Goal: Task Accomplishment & Management: Manage account settings

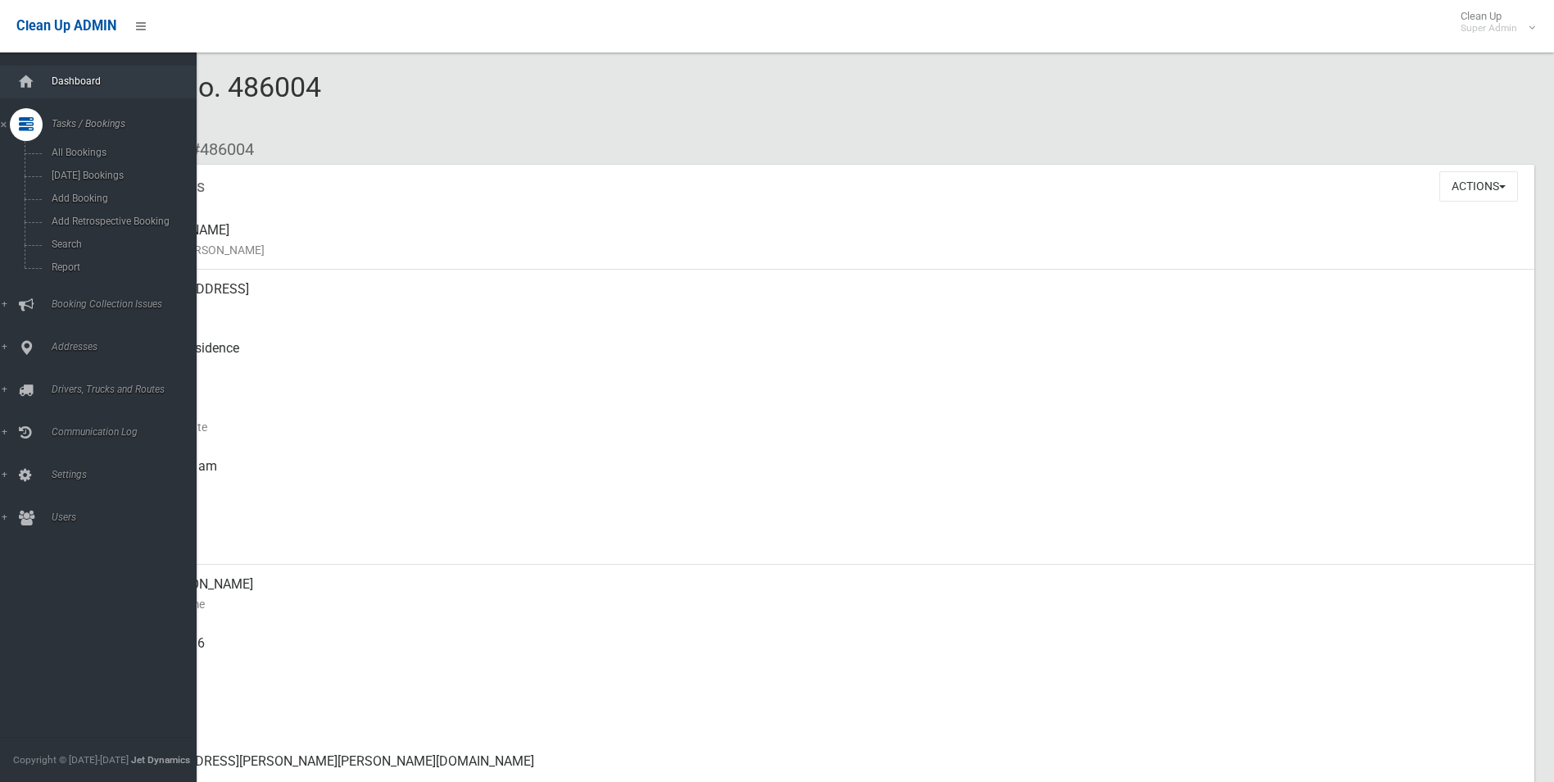
click at [63, 84] on span "Dashboard" at bounding box center [128, 80] width 162 height 11
drag, startPoint x: 63, startPoint y: 84, endPoint x: 173, endPoint y: 203, distance: 161.8
click at [63, 84] on span "Dashboard" at bounding box center [128, 80] width 162 height 11
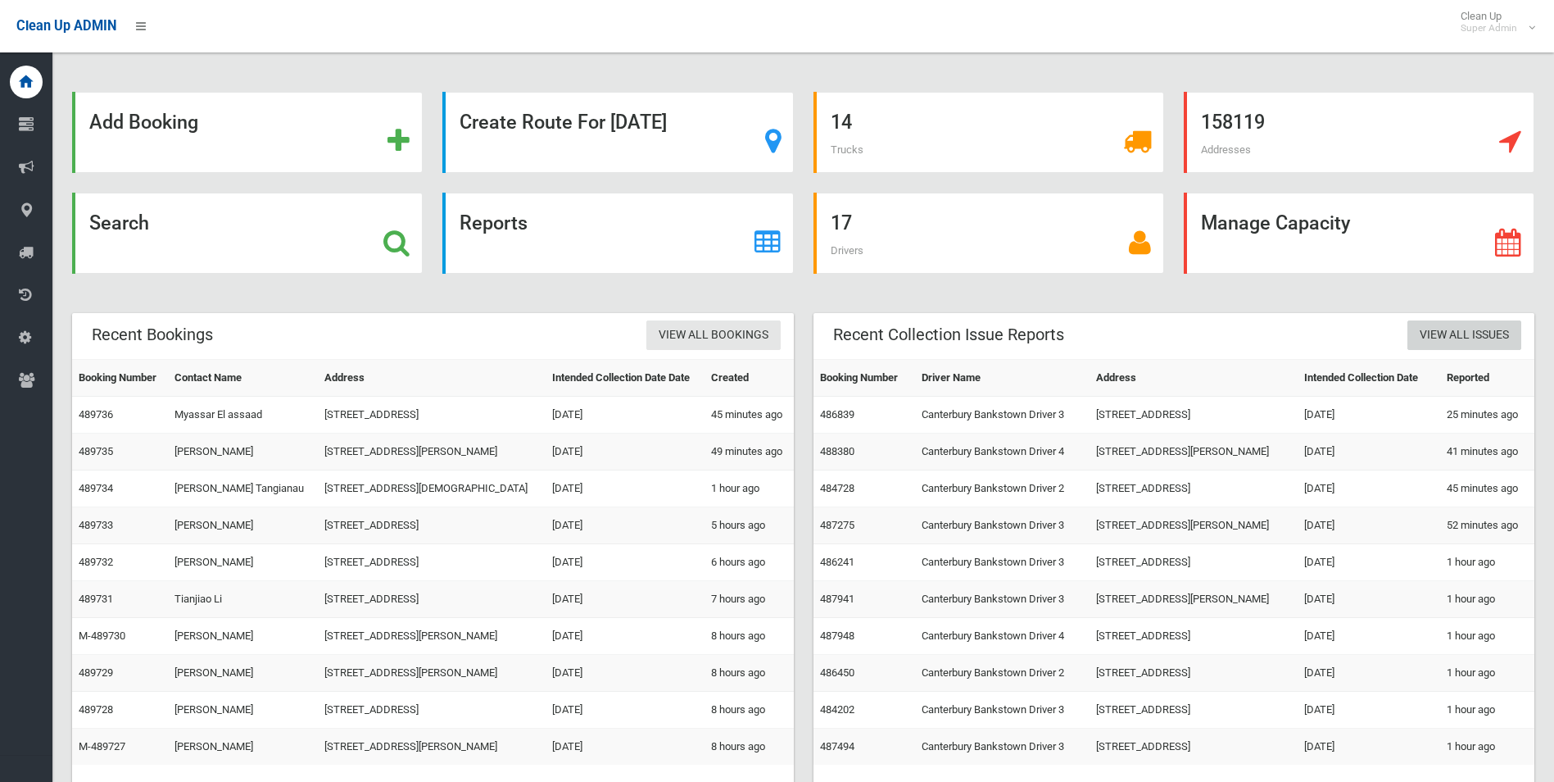
click at [1463, 329] on link "View All Issues" at bounding box center [1465, 335] width 114 height 30
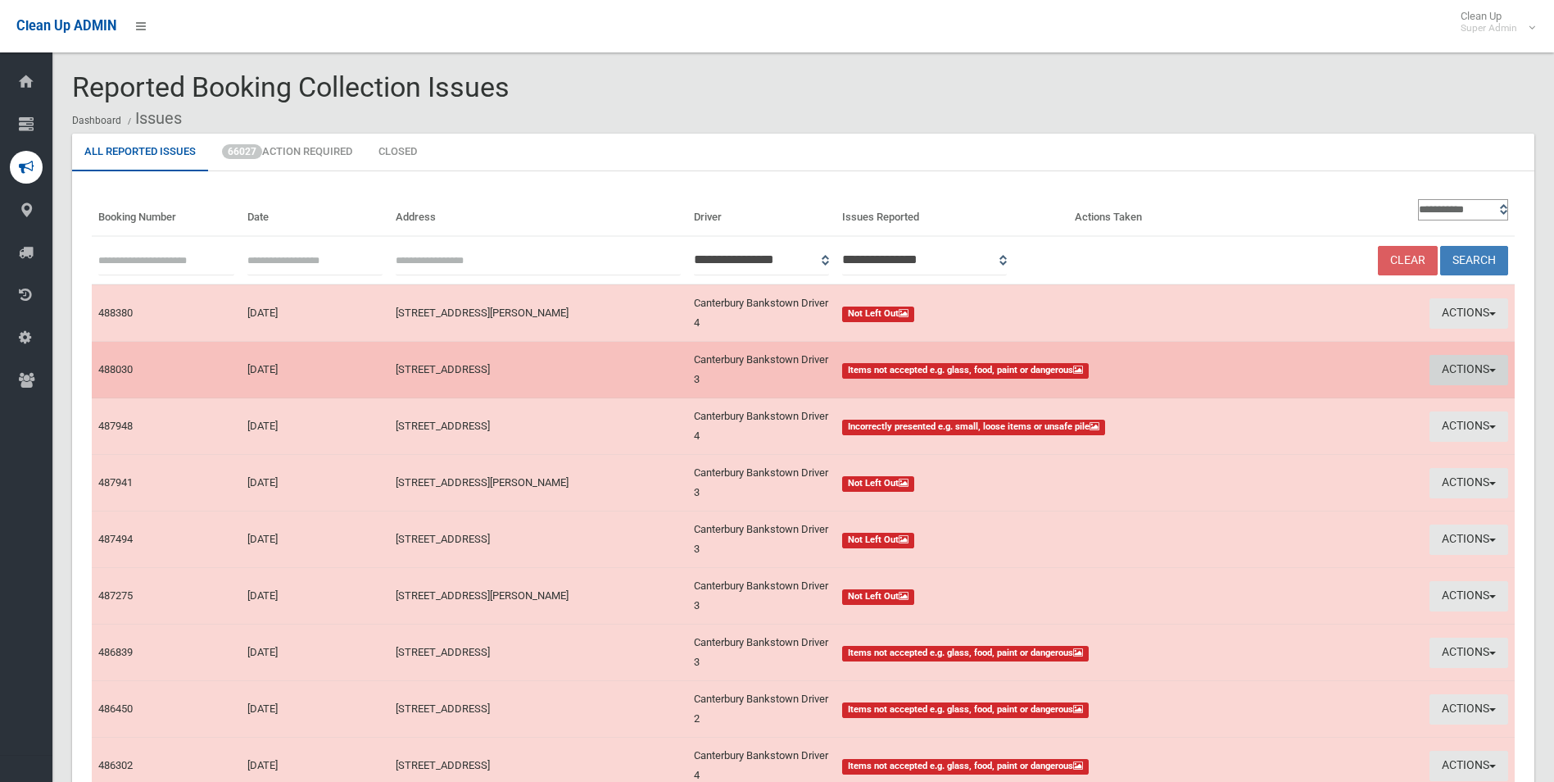
click at [1450, 368] on button "Actions" at bounding box center [1469, 370] width 79 height 30
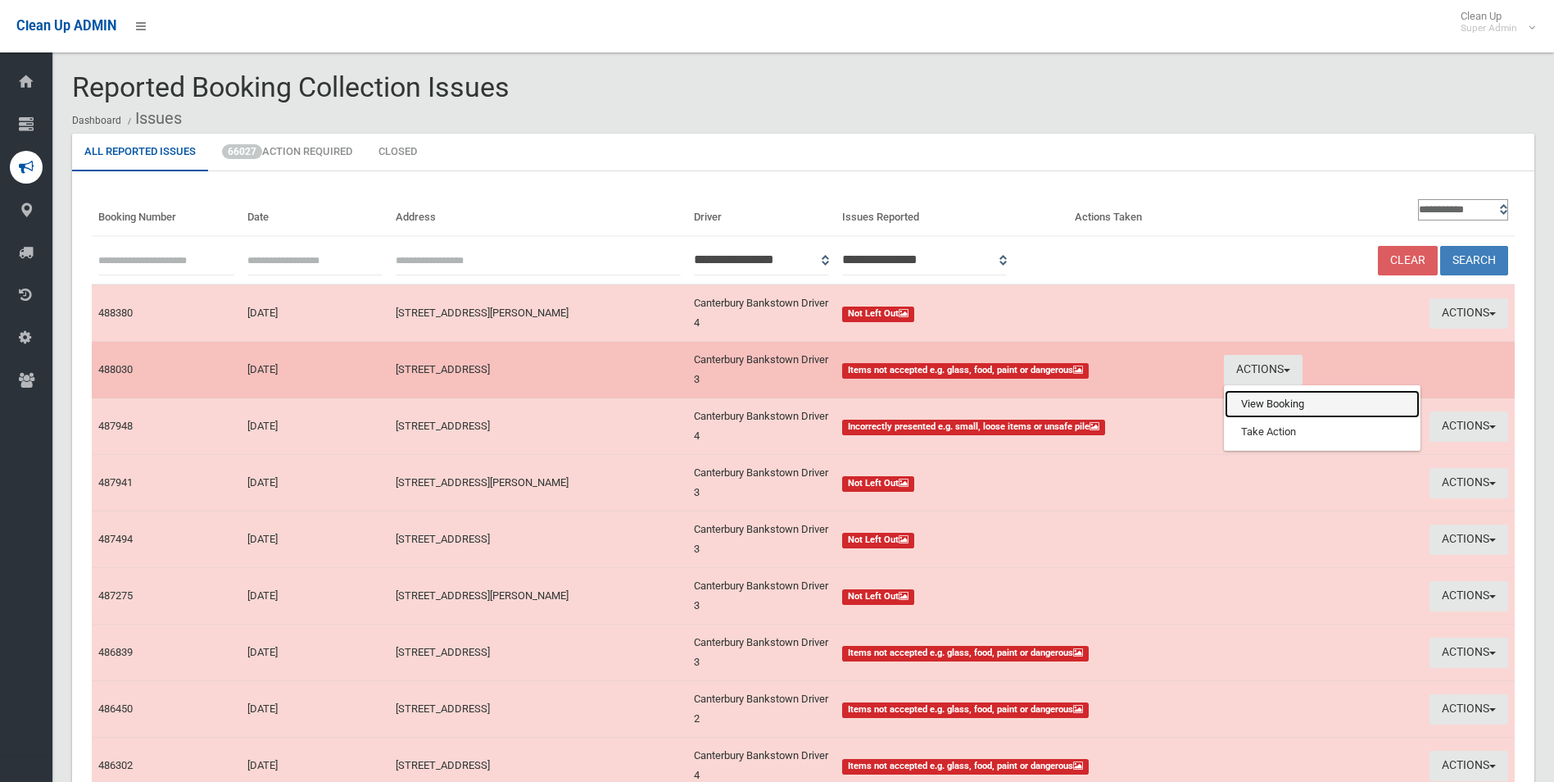
click at [1255, 397] on link "View Booking" at bounding box center [1322, 404] width 195 height 28
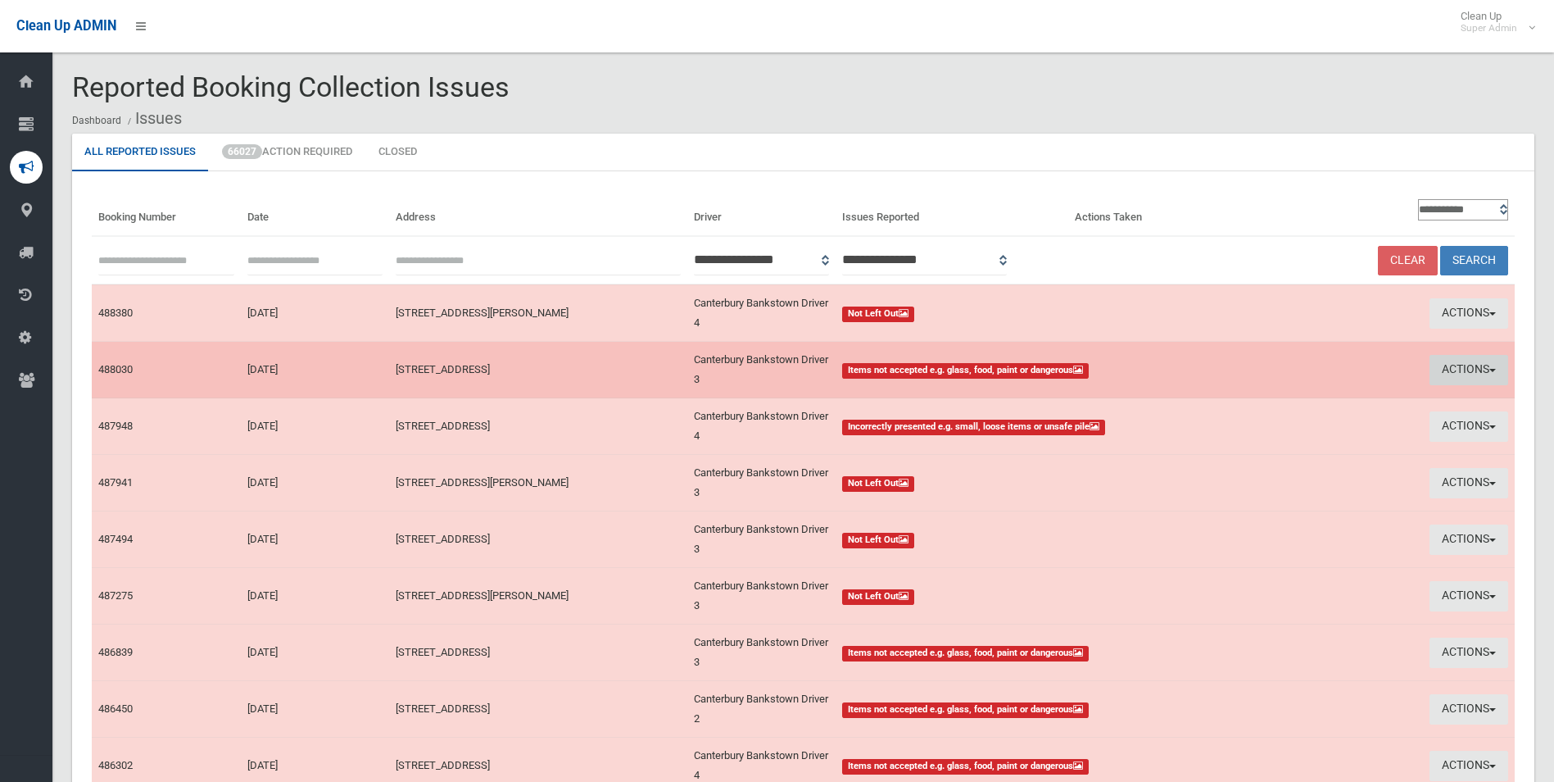
click at [1457, 363] on button "Actions" at bounding box center [1469, 370] width 79 height 30
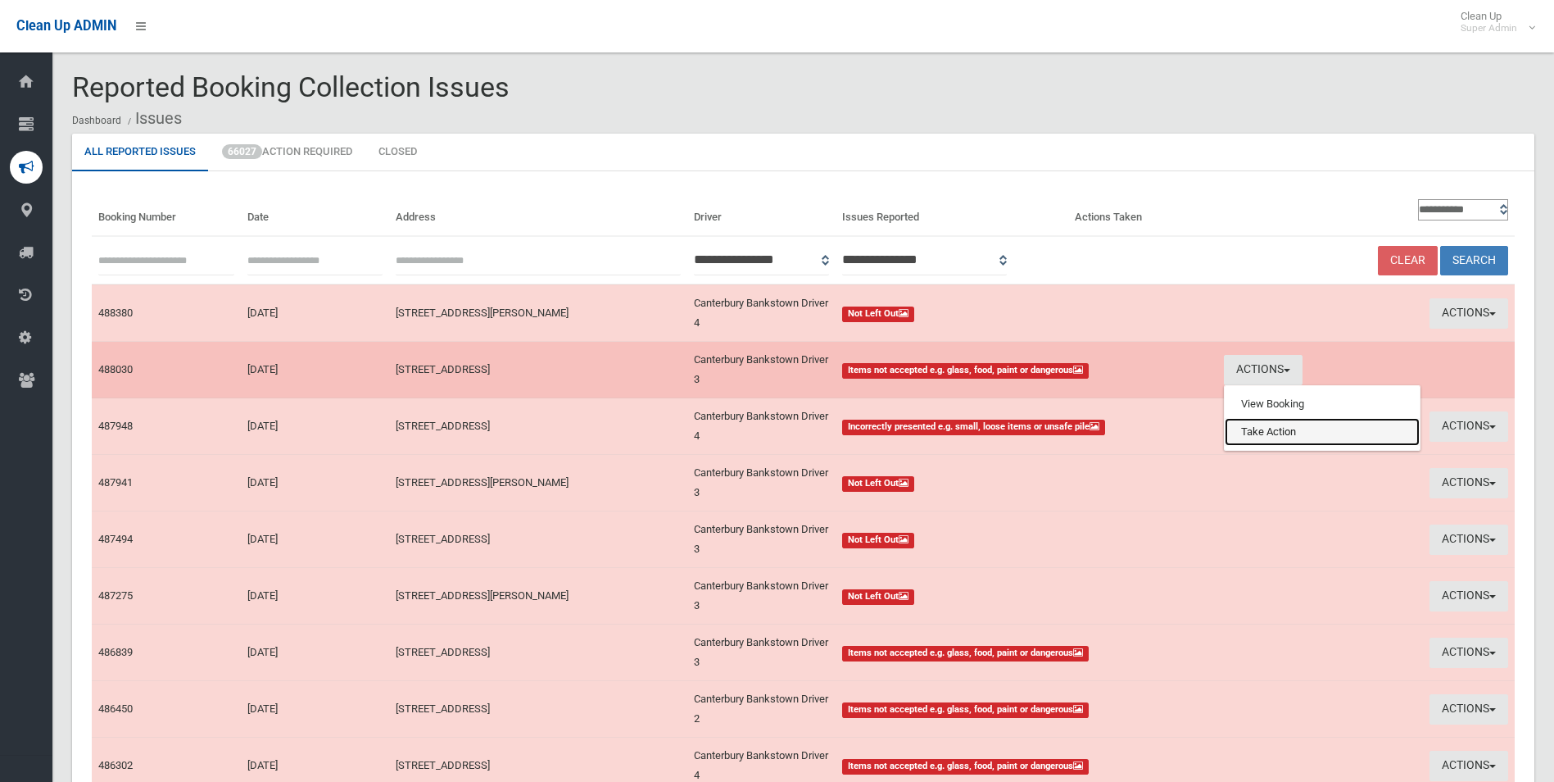
click at [1258, 428] on link "Take Action" at bounding box center [1322, 432] width 195 height 28
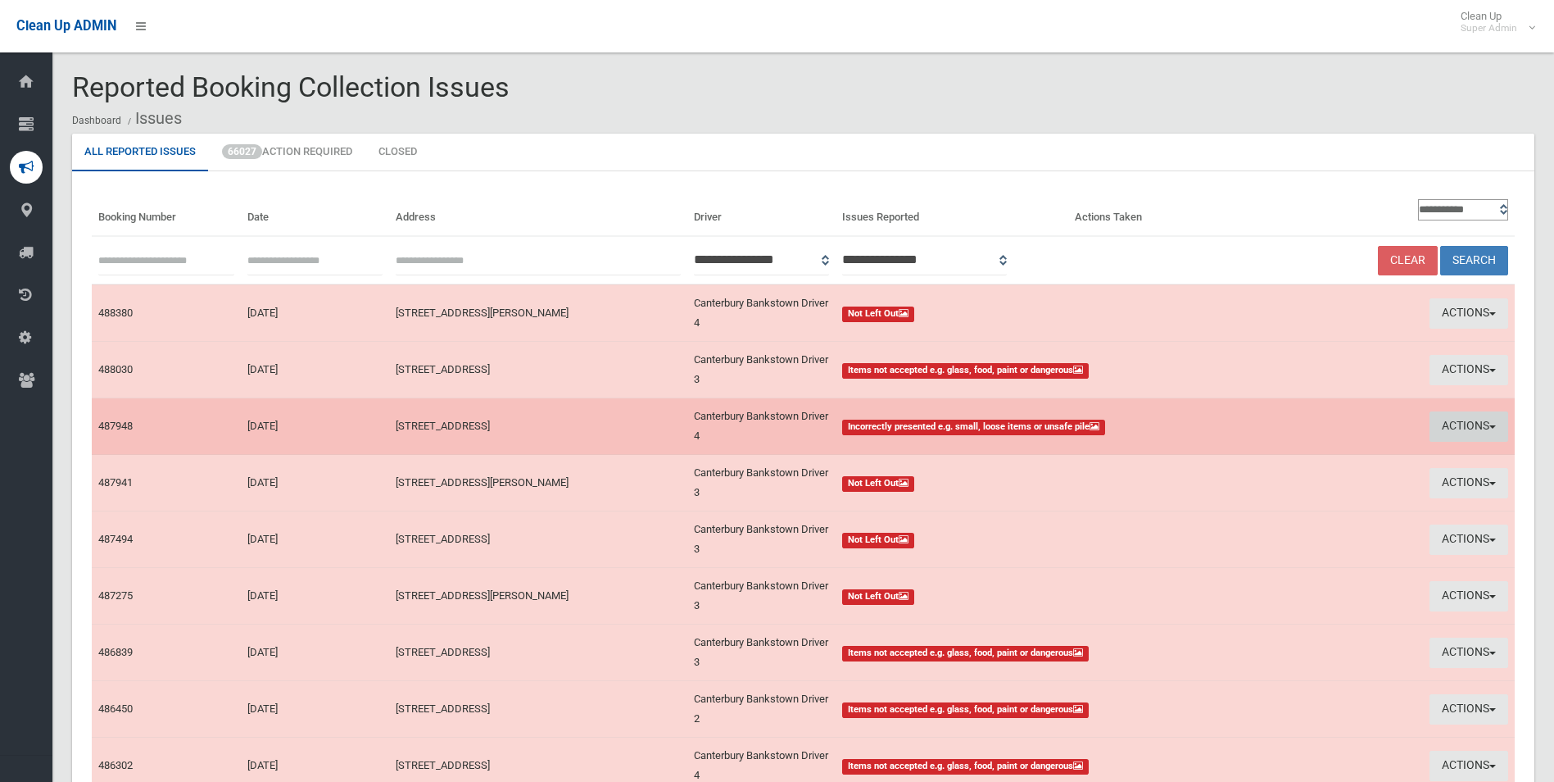
click at [1447, 424] on button "Actions" at bounding box center [1469, 426] width 79 height 30
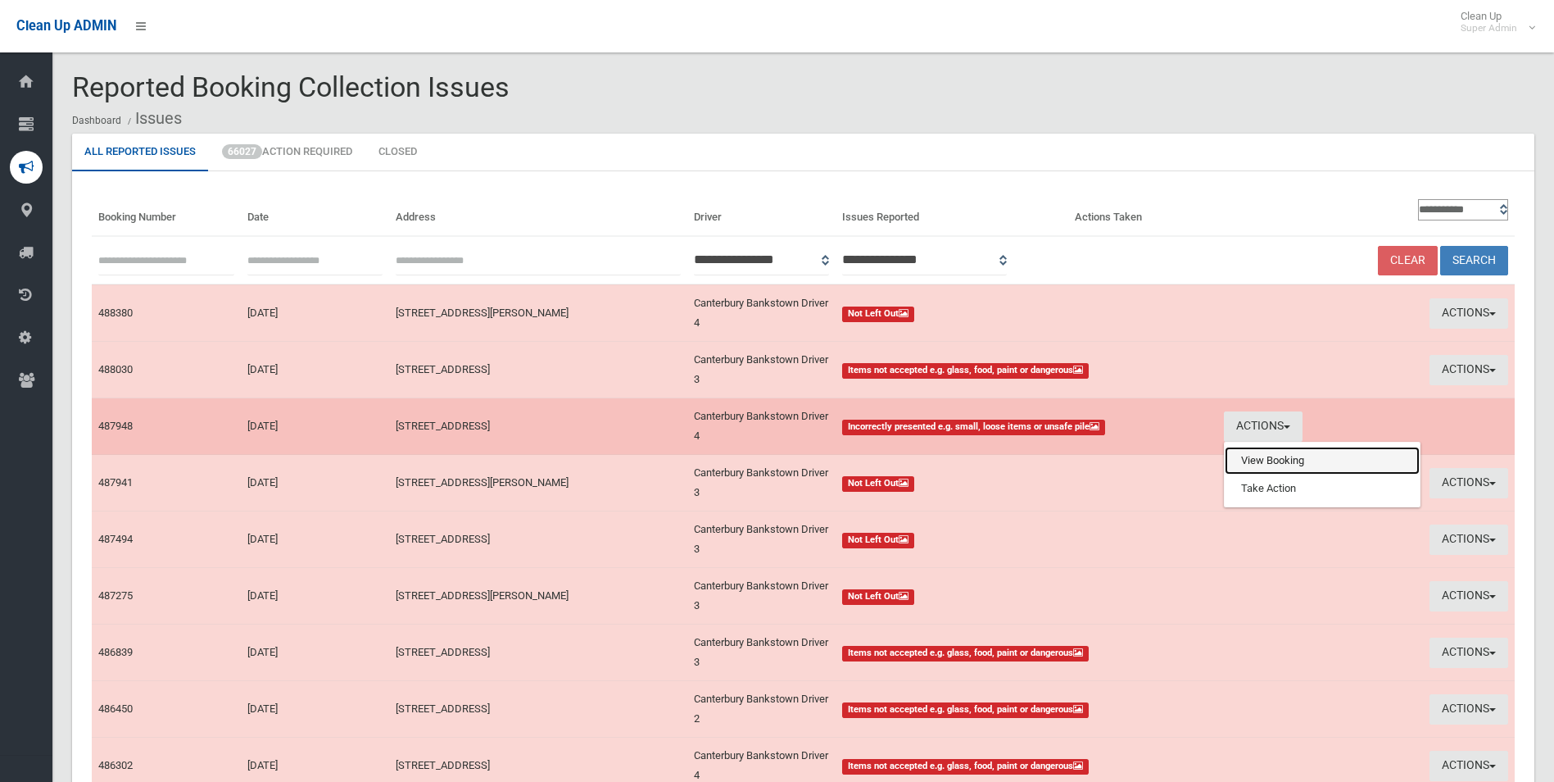
click at [1259, 465] on link "View Booking" at bounding box center [1322, 461] width 195 height 28
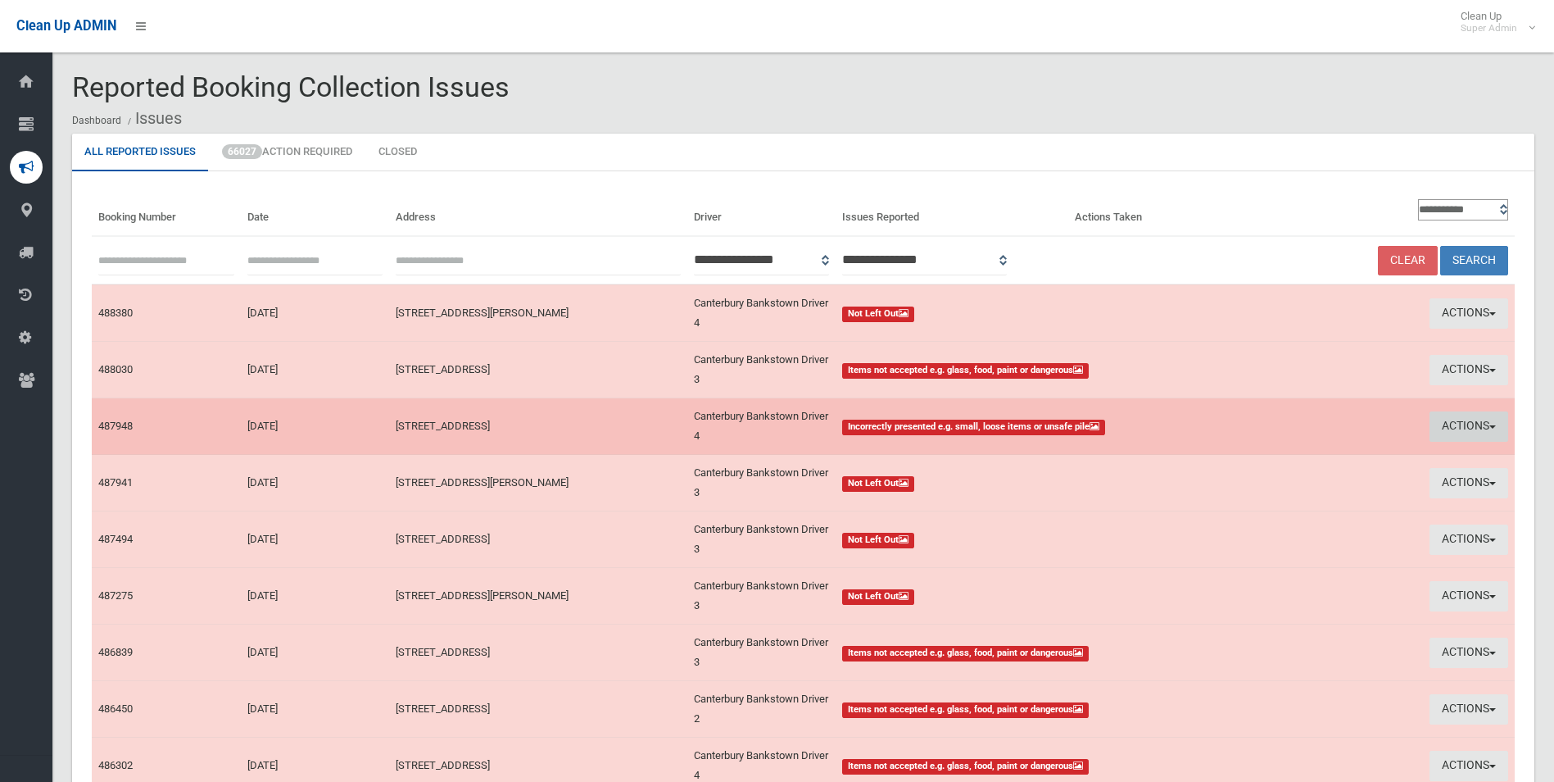
drag, startPoint x: 1462, startPoint y: 427, endPoint x: 1453, endPoint y: 428, distance: 9.0
click at [1462, 427] on button "Actions" at bounding box center [1469, 426] width 79 height 30
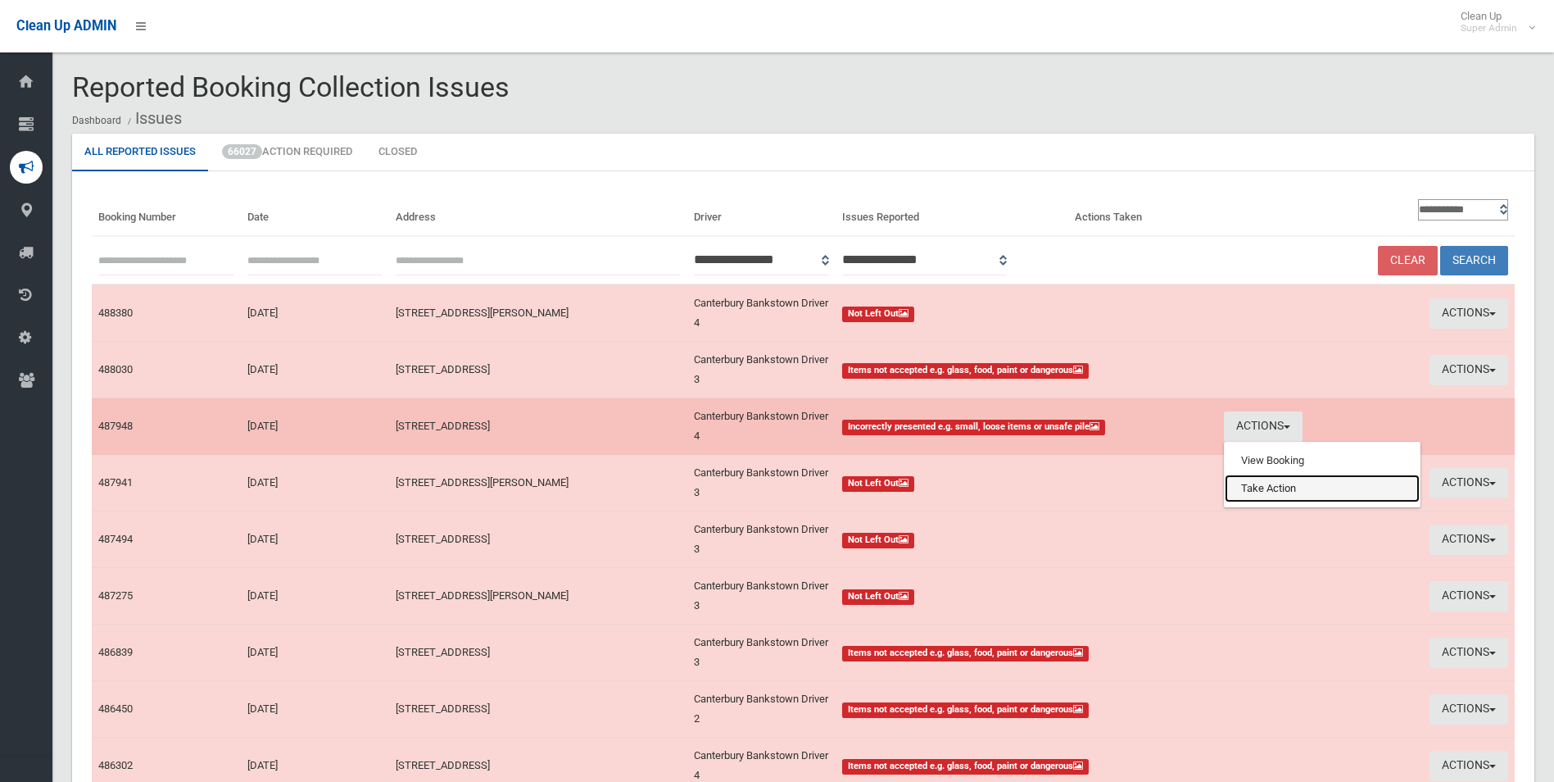
click at [1294, 492] on link "Take Action" at bounding box center [1322, 488] width 195 height 28
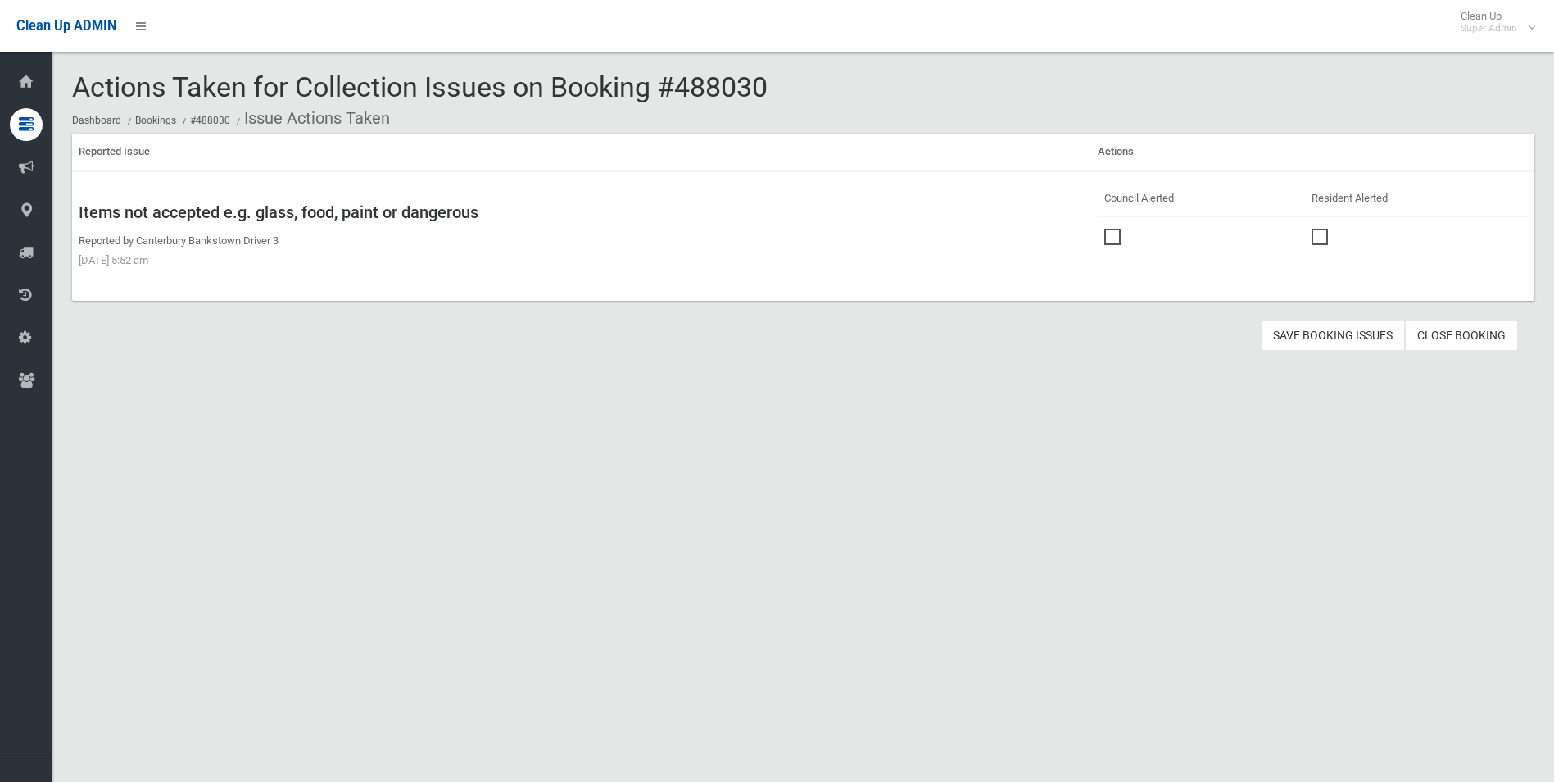
click at [1108, 229] on span at bounding box center [1116, 229] width 25 height 0
click at [1321, 336] on button "Save Booking Issues" at bounding box center [1333, 335] width 144 height 30
drag, startPoint x: 1321, startPoint y: 336, endPoint x: 1300, endPoint y: 336, distance: 20.5
click at [1321, 336] on button "Save Booking Issues" at bounding box center [1333, 335] width 144 height 30
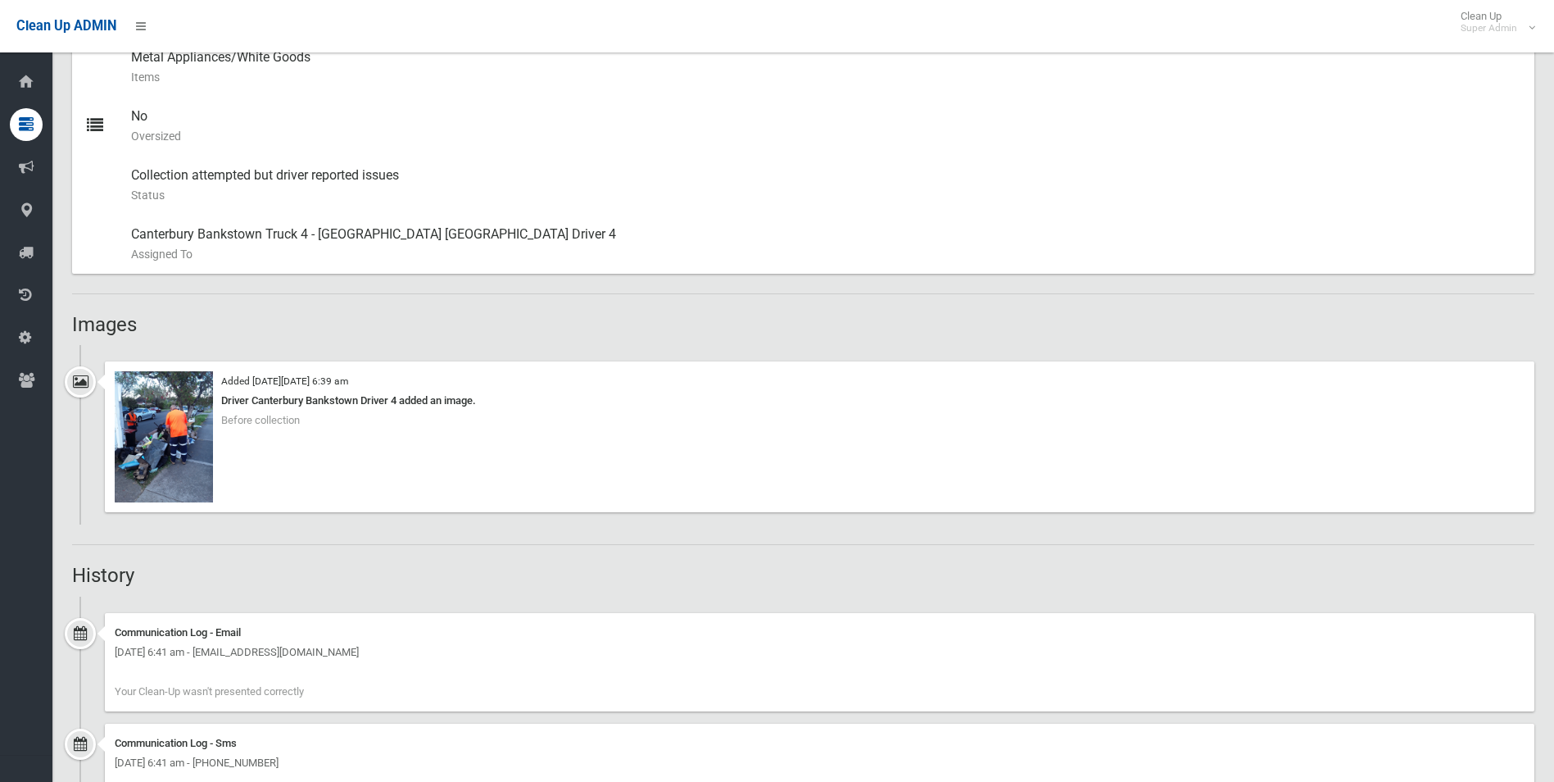
scroll to position [819, 0]
click at [179, 450] on img at bounding box center [164, 439] width 98 height 131
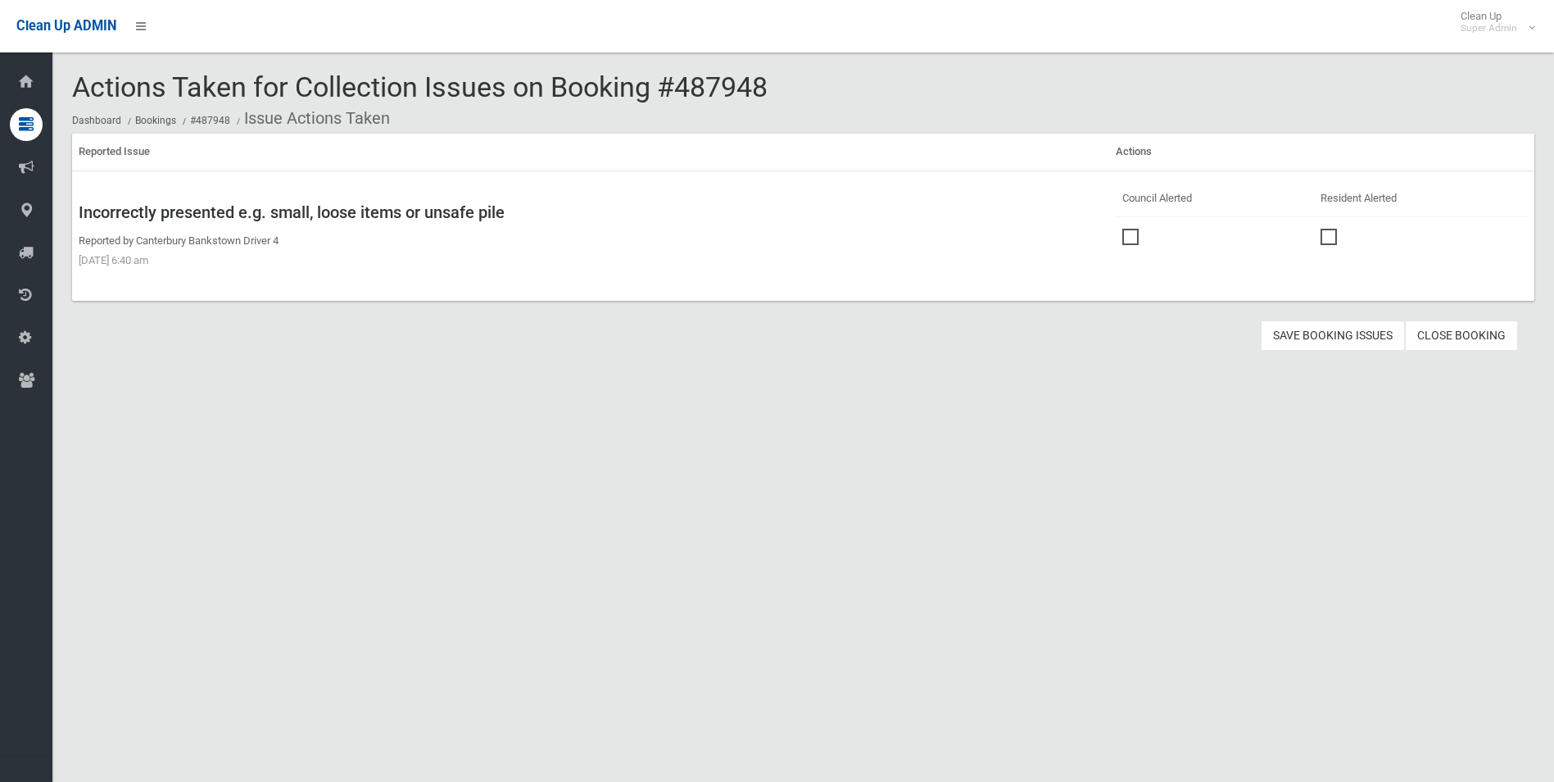
click at [1129, 229] on span at bounding box center [1134, 229] width 25 height 0
click at [1122, 229] on span at bounding box center [1134, 229] width 25 height 0
click at [1314, 338] on button "Save Booking Issues" at bounding box center [1333, 335] width 144 height 30
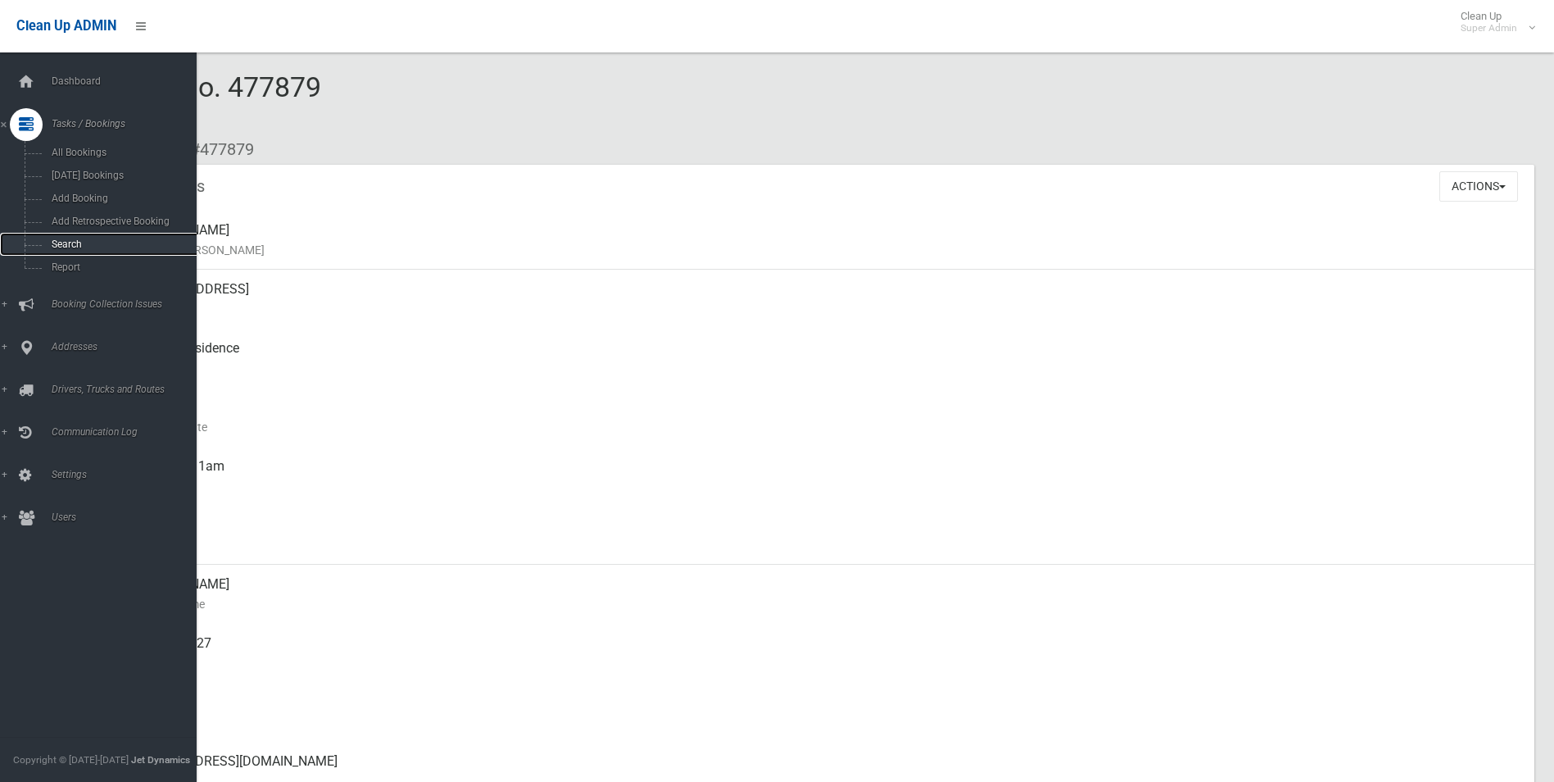
click at [69, 238] on span "Search" at bounding box center [121, 243] width 148 height 11
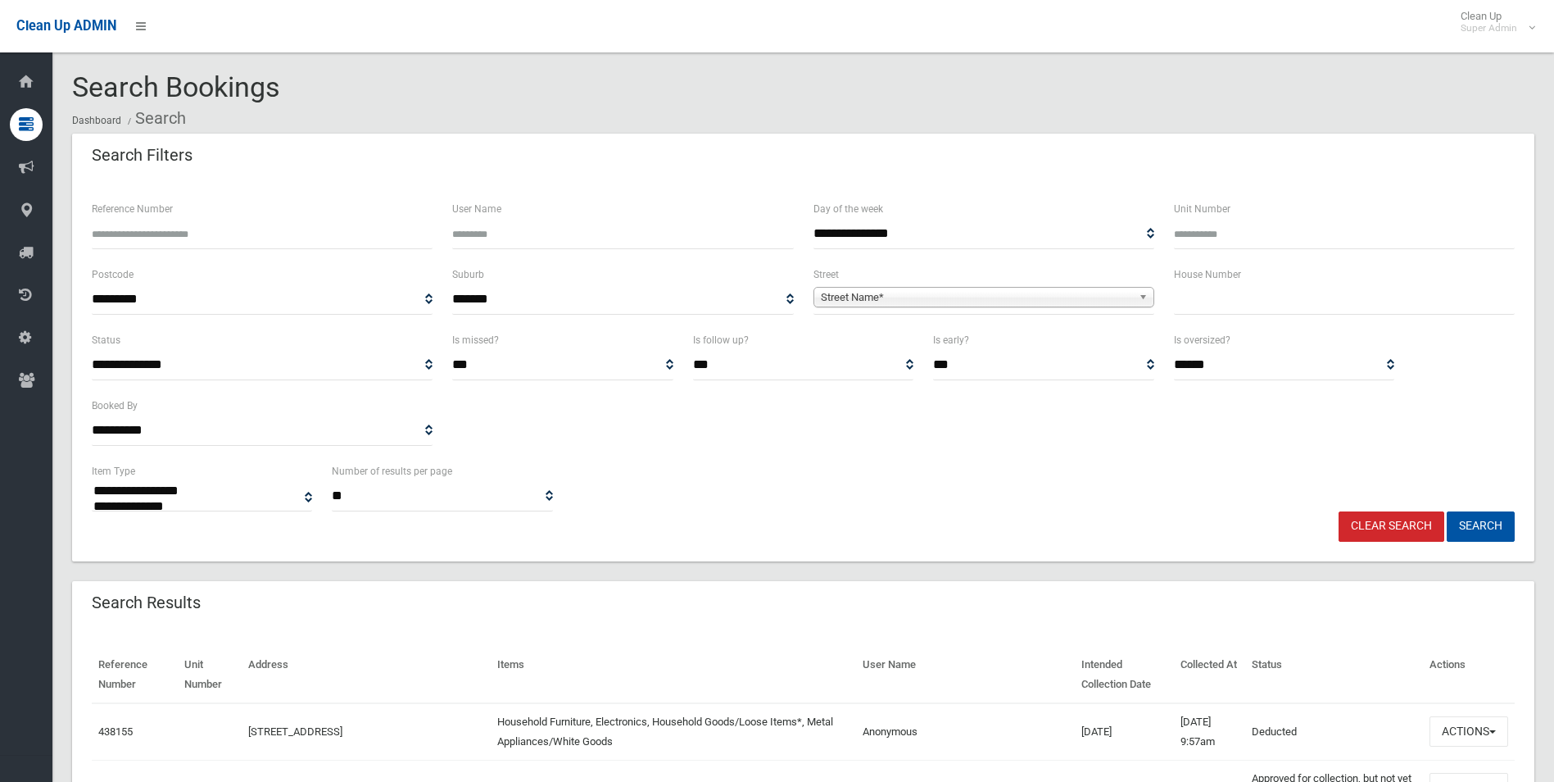
select select
click at [236, 231] on input "Reference Number" at bounding box center [262, 234] width 341 height 30
type input "******"
click at [1447, 511] on button "Search" at bounding box center [1481, 526] width 68 height 30
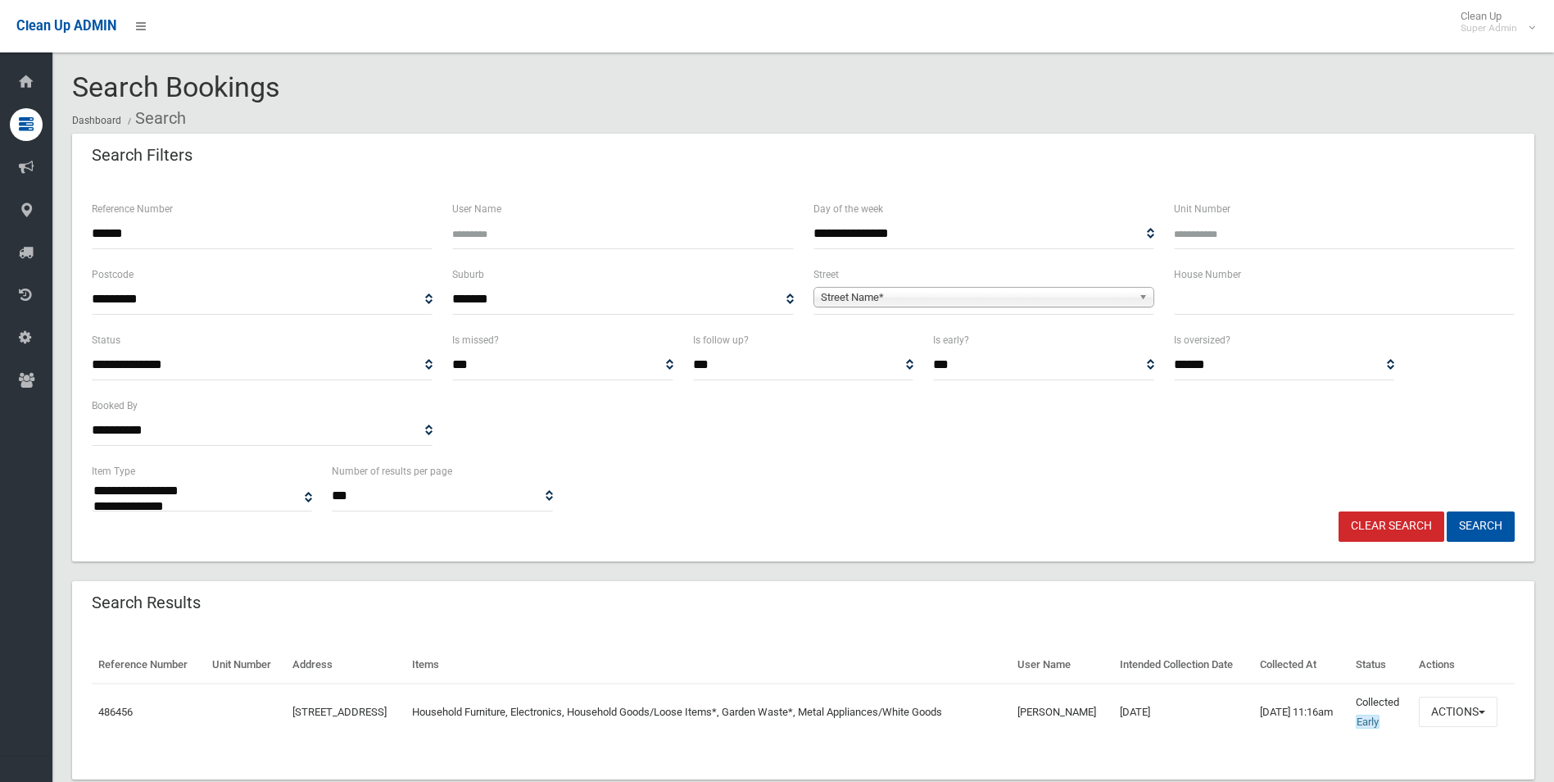
select select
click at [1449, 709] on button "Actions" at bounding box center [1458, 711] width 79 height 30
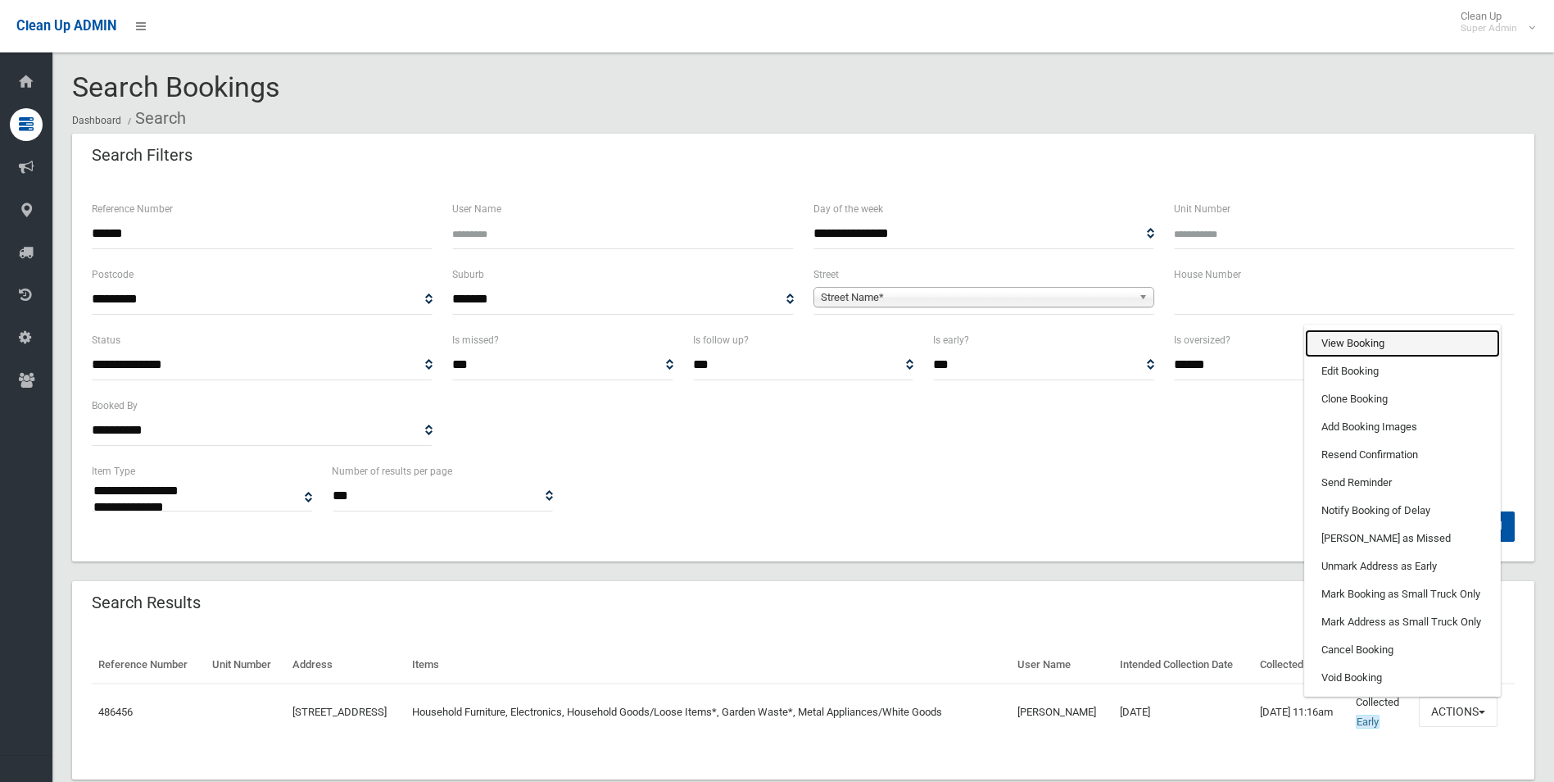
click at [1350, 340] on link "View Booking" at bounding box center [1402, 343] width 195 height 28
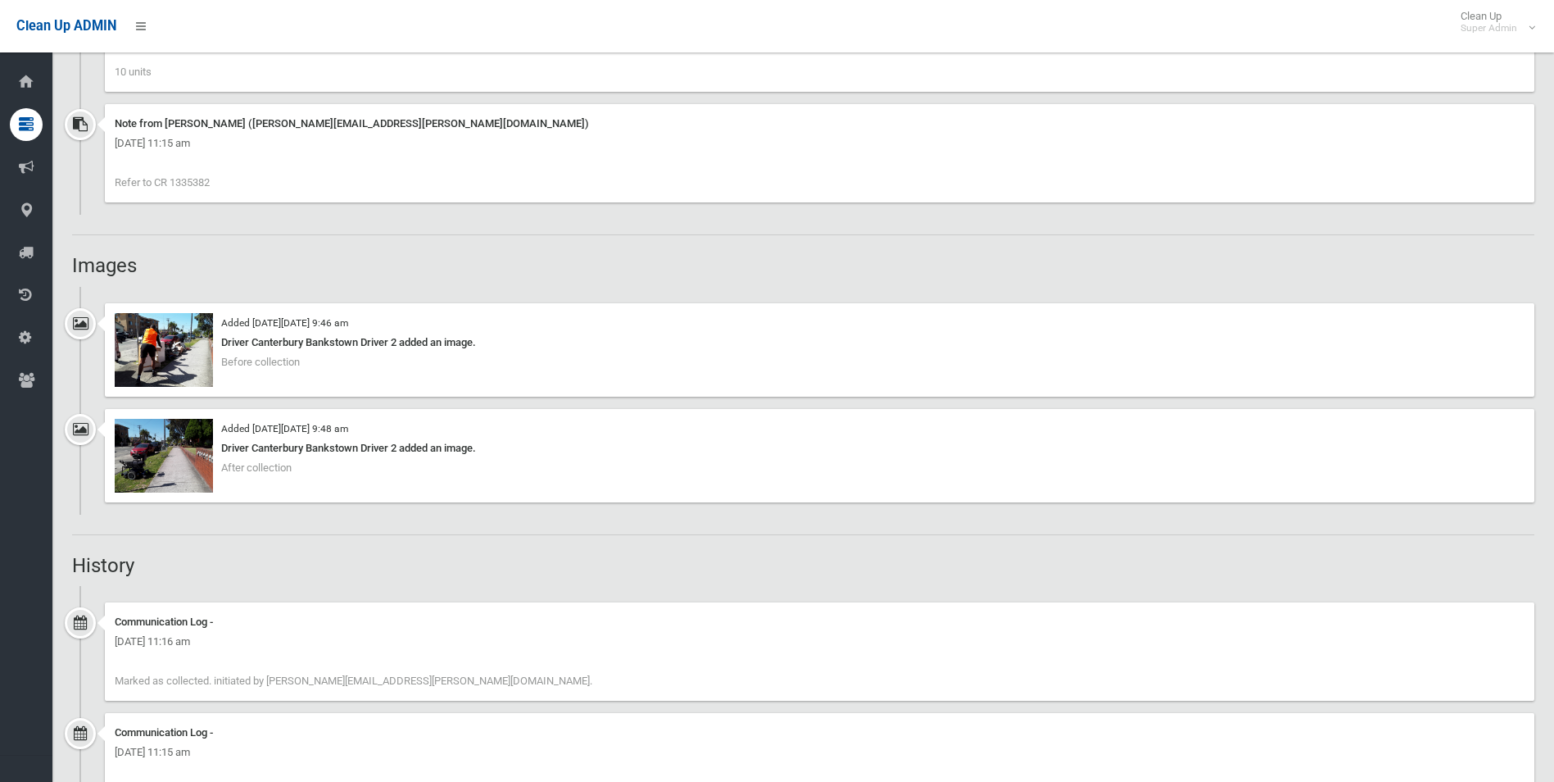
scroll to position [1311, 0]
click at [191, 374] on img at bounding box center [164, 351] width 98 height 74
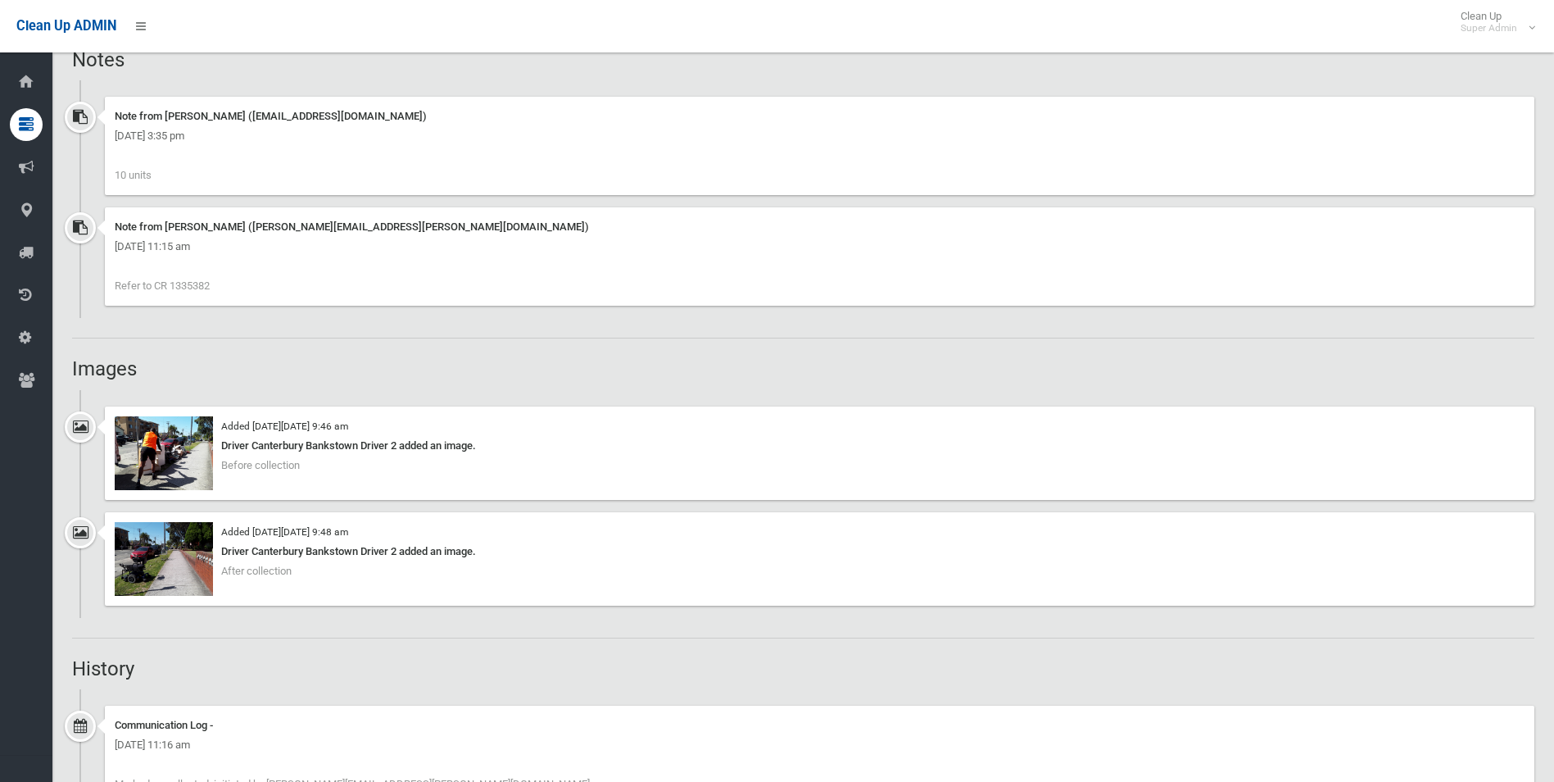
scroll to position [1229, 0]
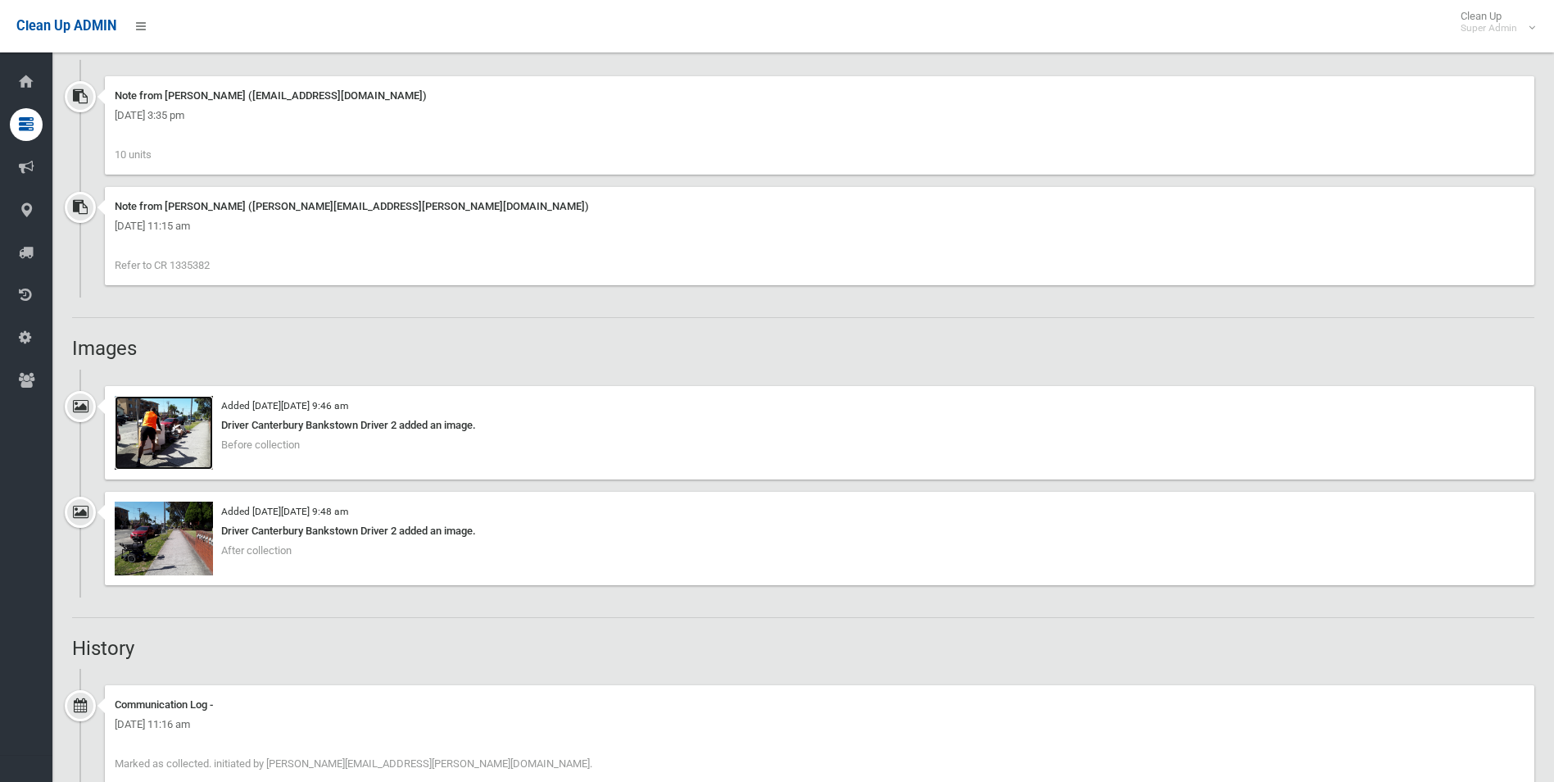
click at [188, 451] on img at bounding box center [164, 433] width 98 height 74
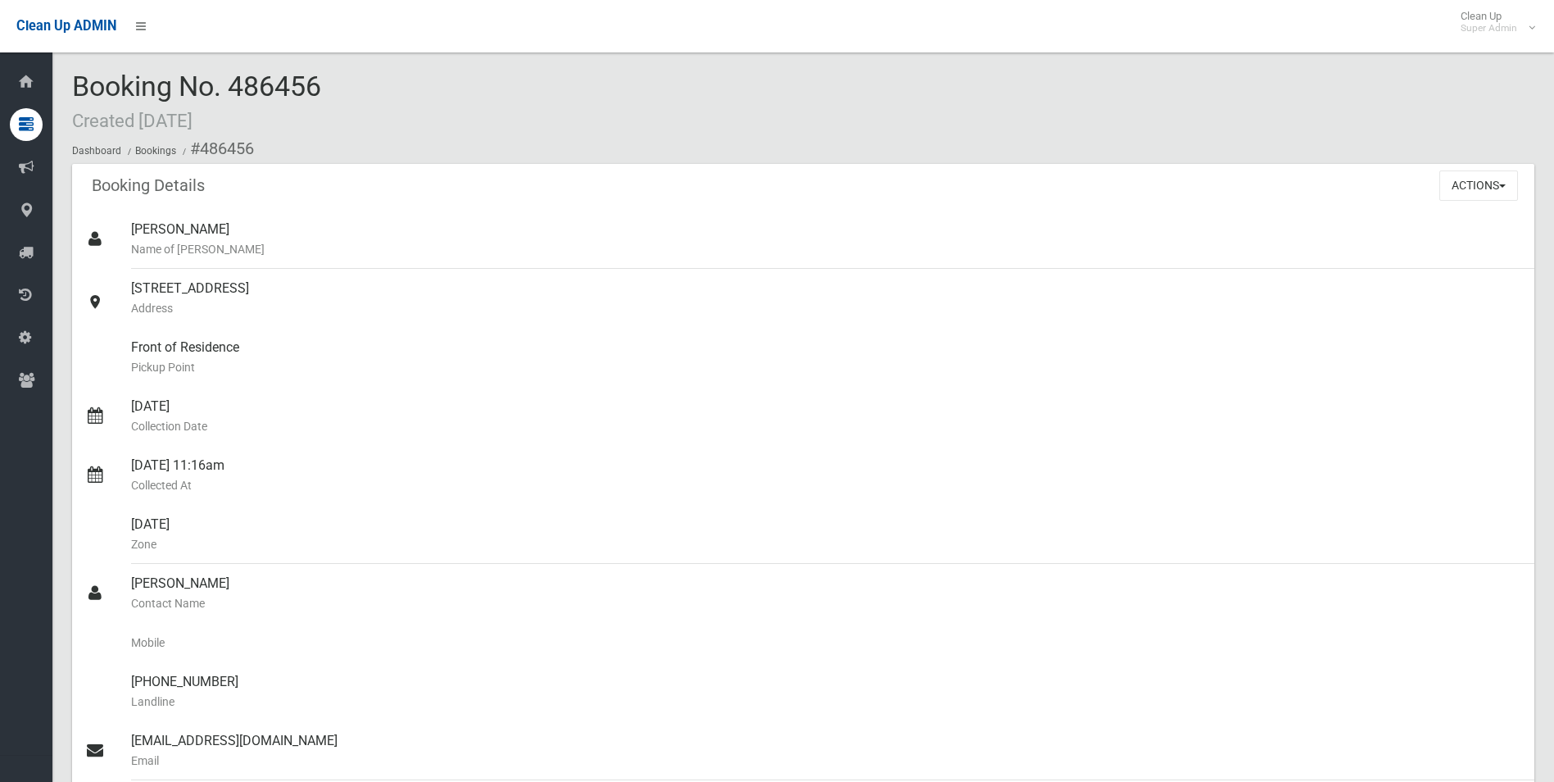
scroll to position [0, 0]
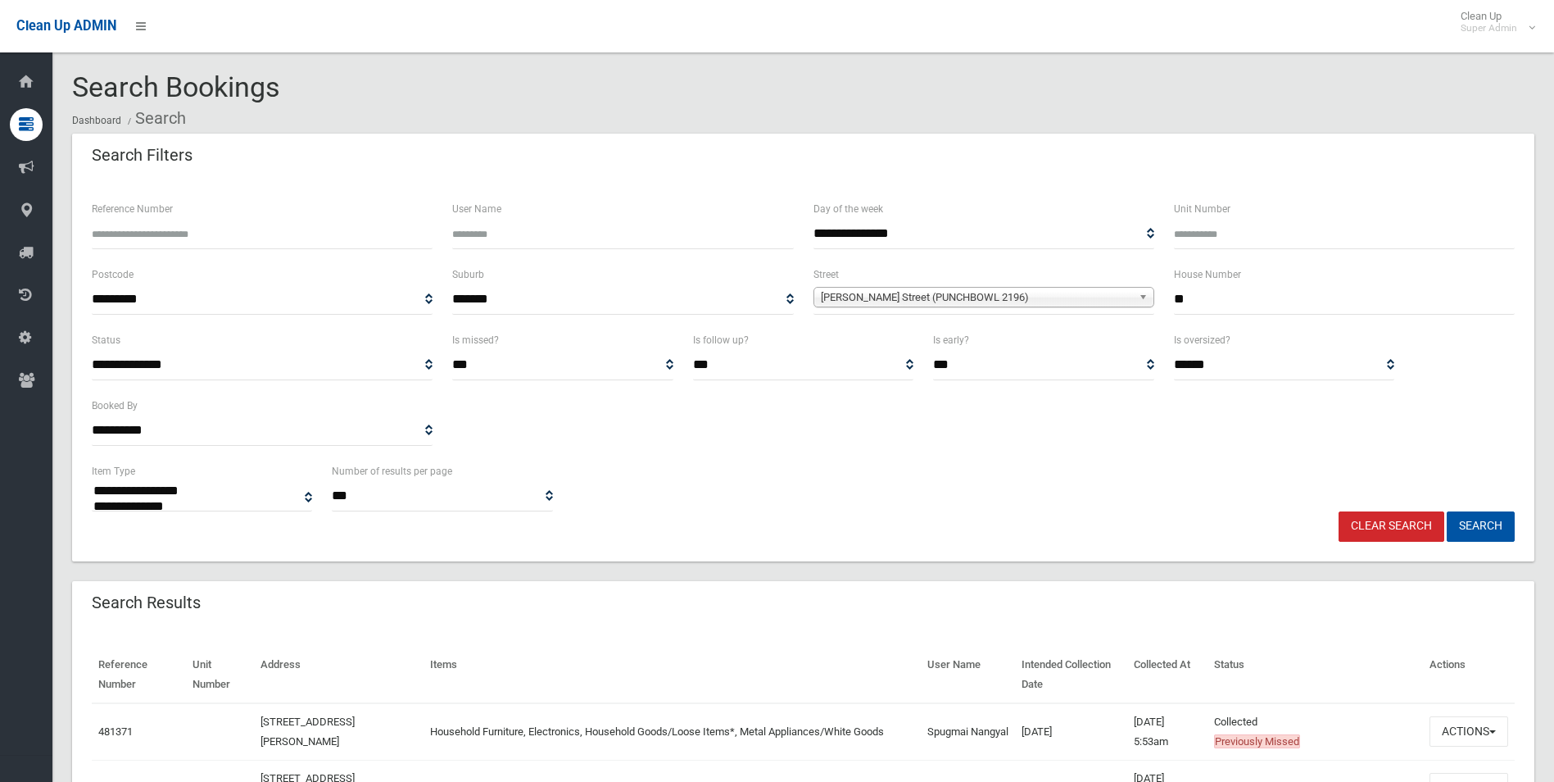
select select
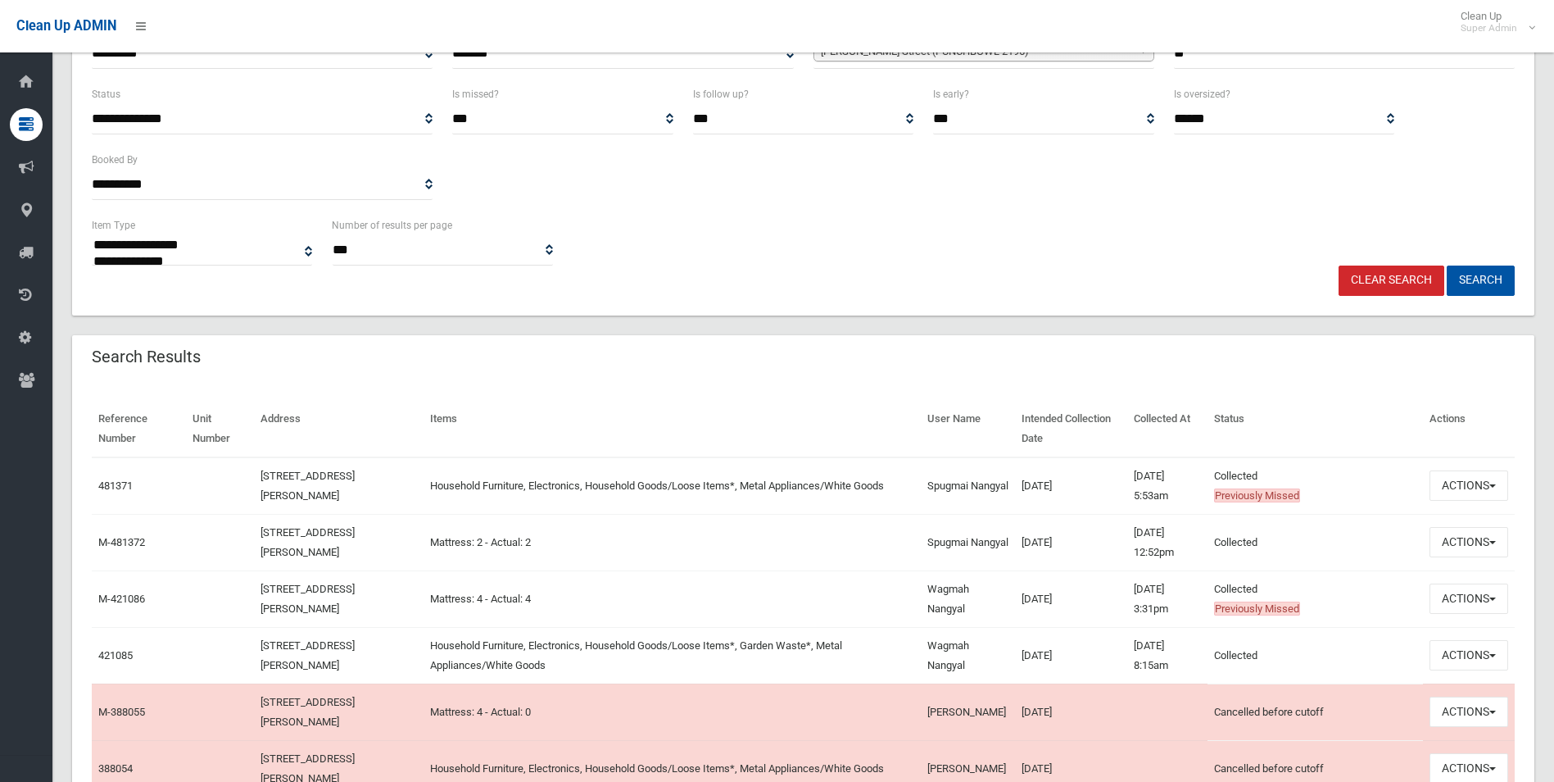
scroll to position [246, 0]
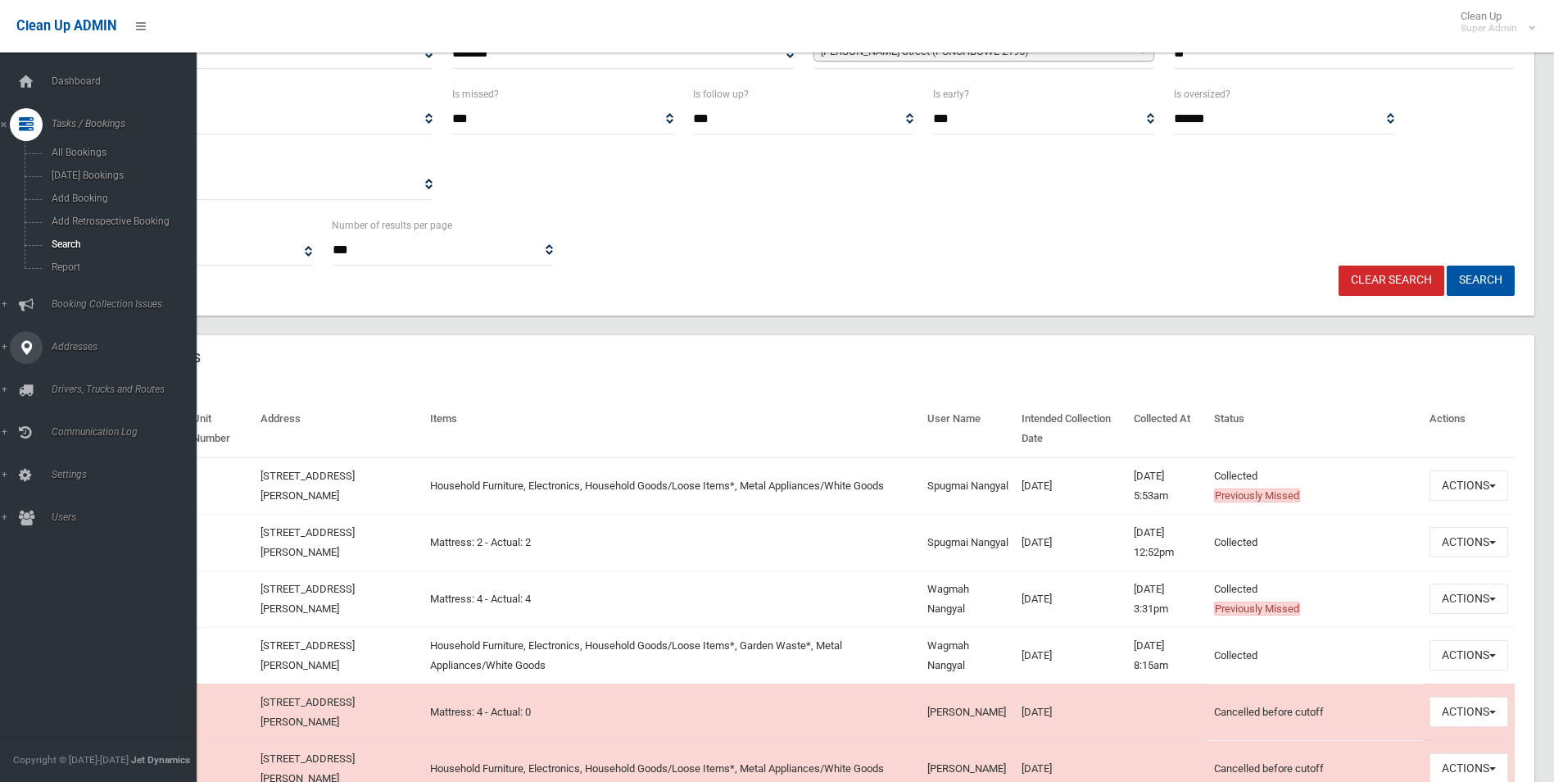
click at [70, 341] on span "Addresses" at bounding box center [128, 346] width 162 height 11
click at [75, 229] on link "All Addresses" at bounding box center [104, 237] width 209 height 23
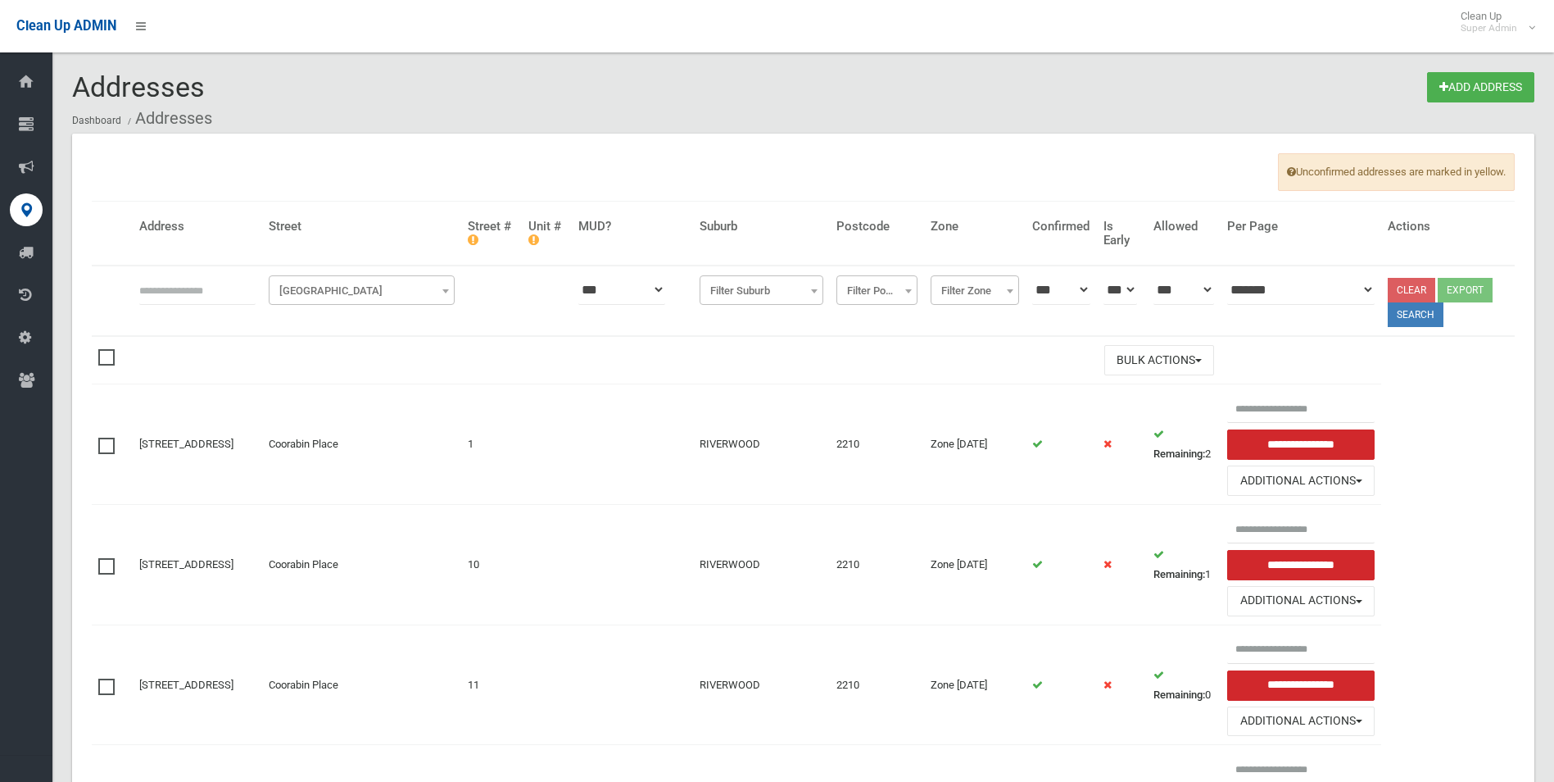
click at [189, 290] on input "text" at bounding box center [197, 289] width 116 height 30
type input "**********"
click button at bounding box center [0, 0] width 0 height 0
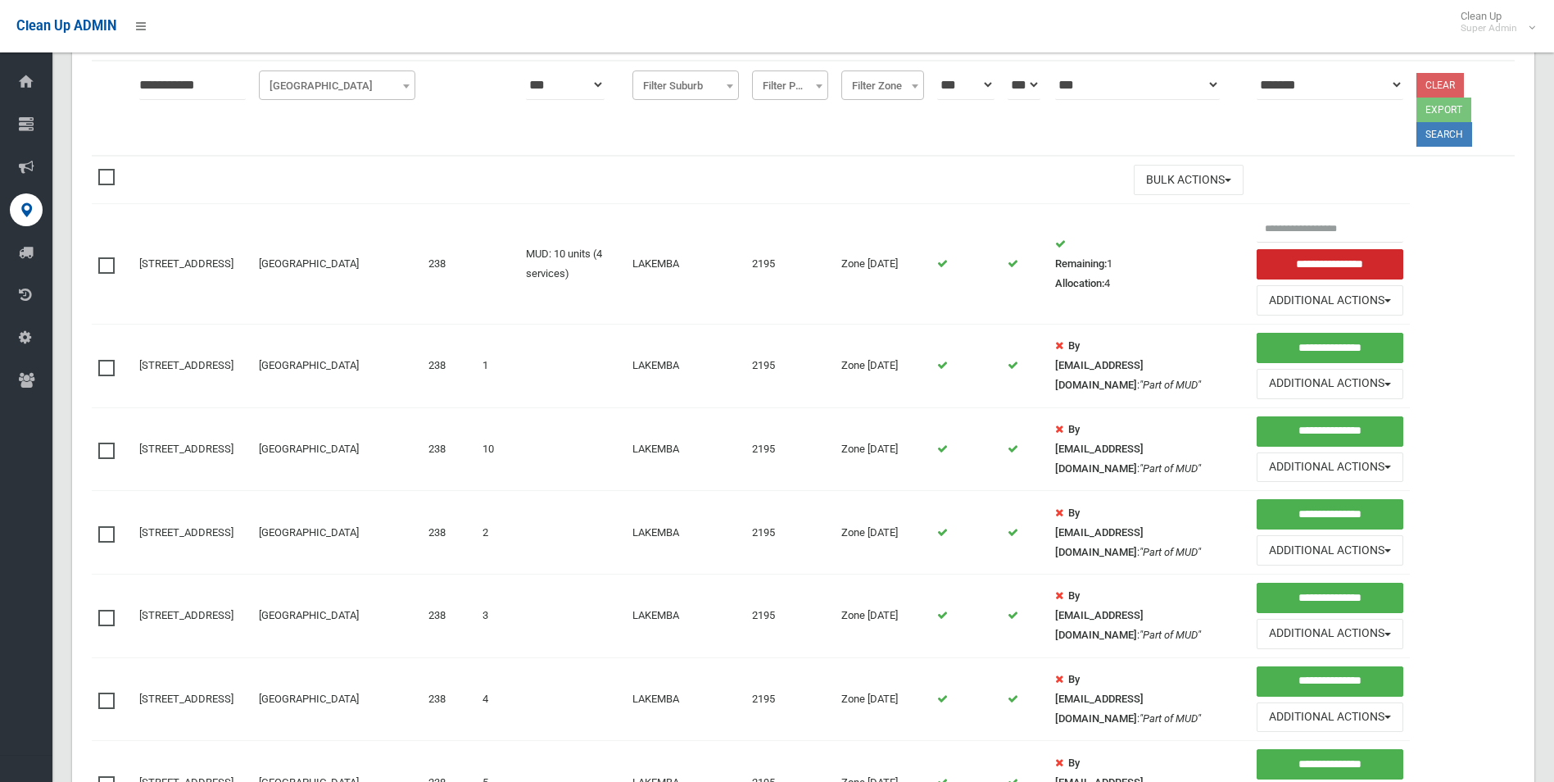
scroll to position [246, 0]
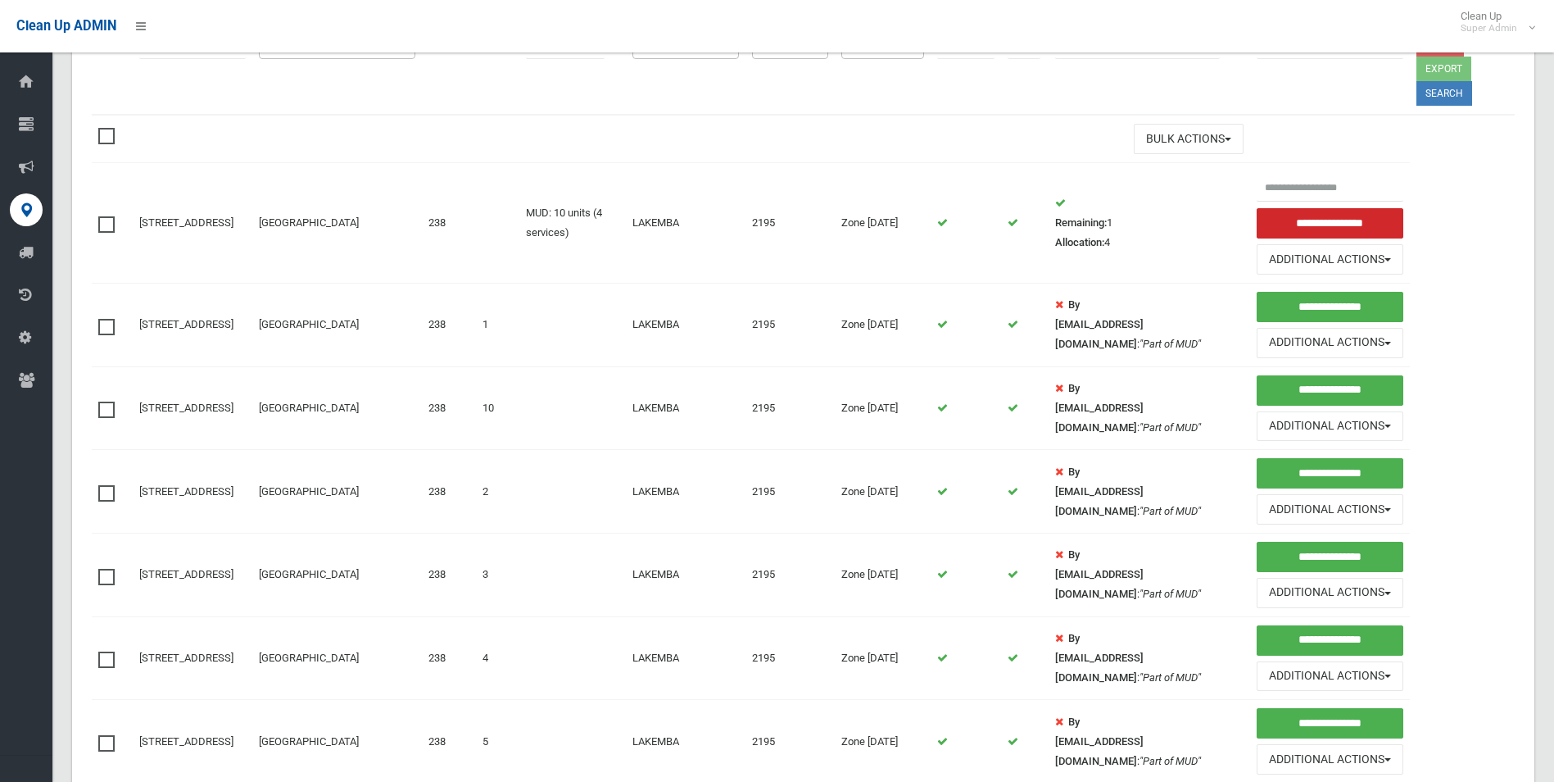
drag, startPoint x: 111, startPoint y: 329, endPoint x: 111, endPoint y: 345, distance: 16.4
click at [111, 319] on span at bounding box center [110, 319] width 25 height 0
click at [111, 401] on span at bounding box center [110, 401] width 25 height 0
drag, startPoint x: 107, startPoint y: 493, endPoint x: 108, endPoint y: 552, distance: 59.0
click at [107, 485] on span at bounding box center [110, 485] width 25 height 0
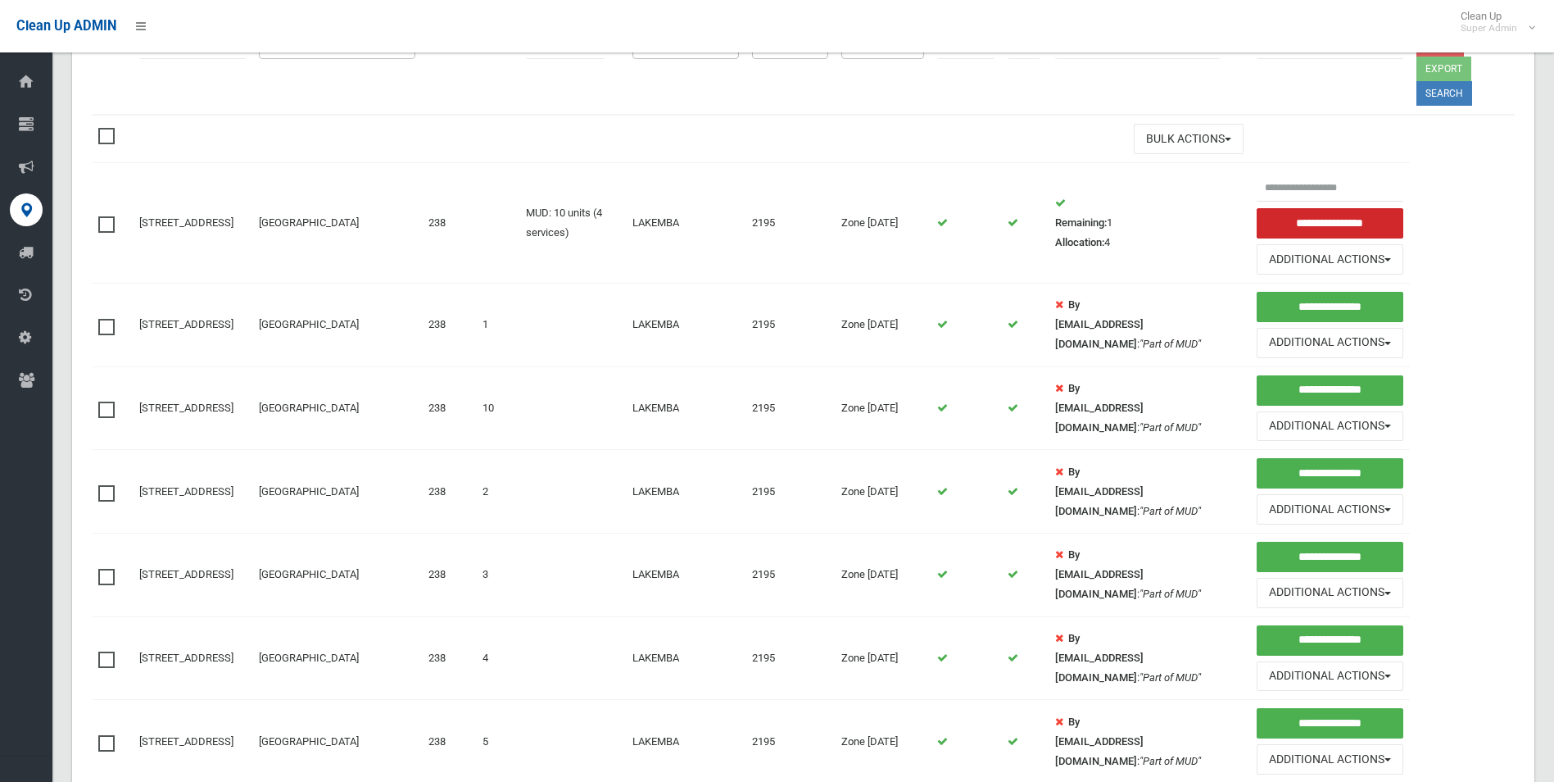
click at [111, 569] on span at bounding box center [110, 569] width 25 height 0
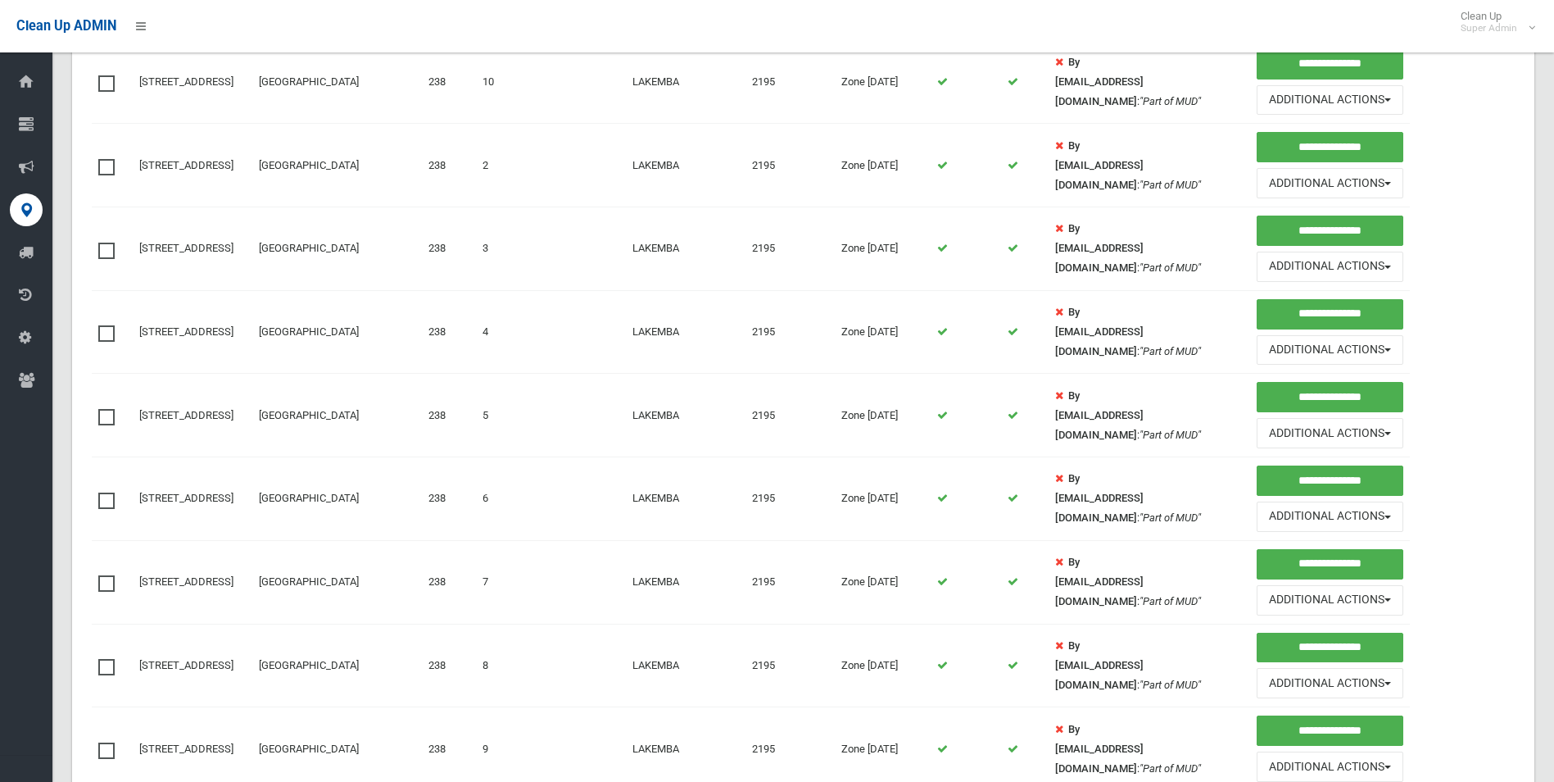
scroll to position [573, 0]
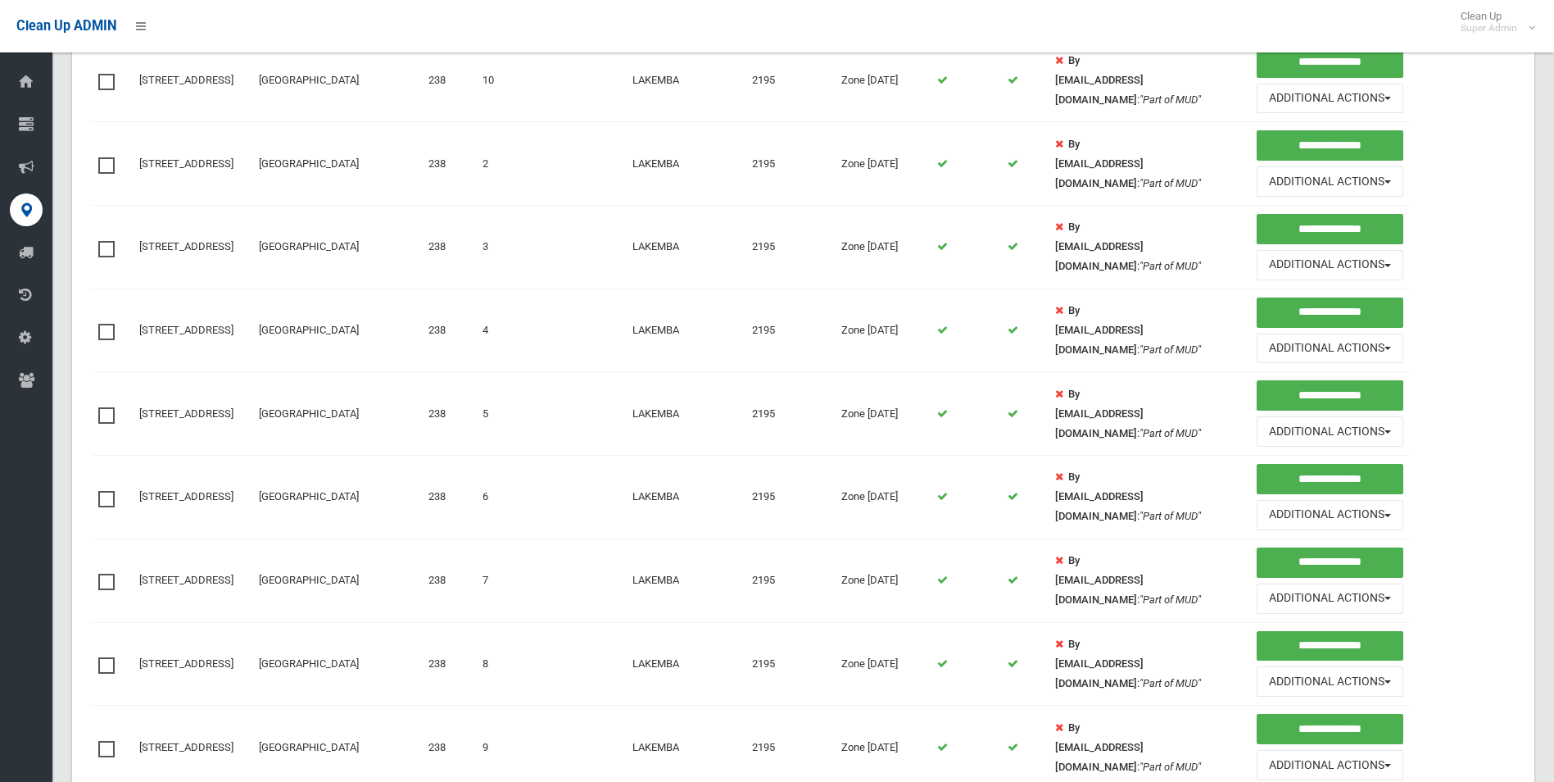
click at [107, 324] on span at bounding box center [110, 324] width 25 height 0
click at [107, 407] on span at bounding box center [110, 407] width 25 height 0
drag, startPoint x: 102, startPoint y: 496, endPoint x: 106, endPoint y: 556, distance: 59.9
click at [102, 491] on span at bounding box center [110, 491] width 25 height 0
drag, startPoint x: 107, startPoint y: 580, endPoint x: 114, endPoint y: 630, distance: 50.5
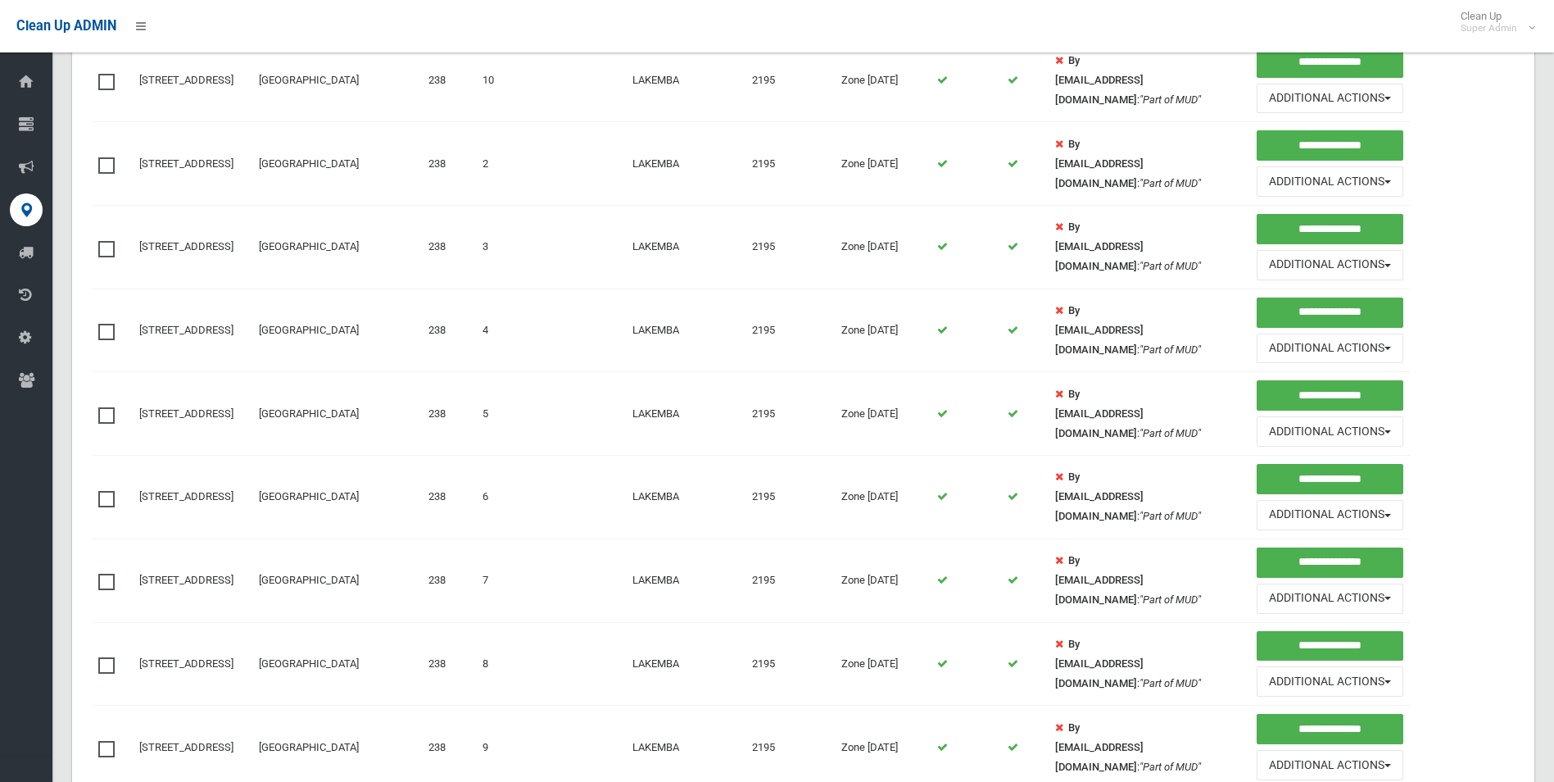
click at [107, 573] on span at bounding box center [110, 573] width 25 height 0
click at [107, 657] on span at bounding box center [110, 657] width 25 height 0
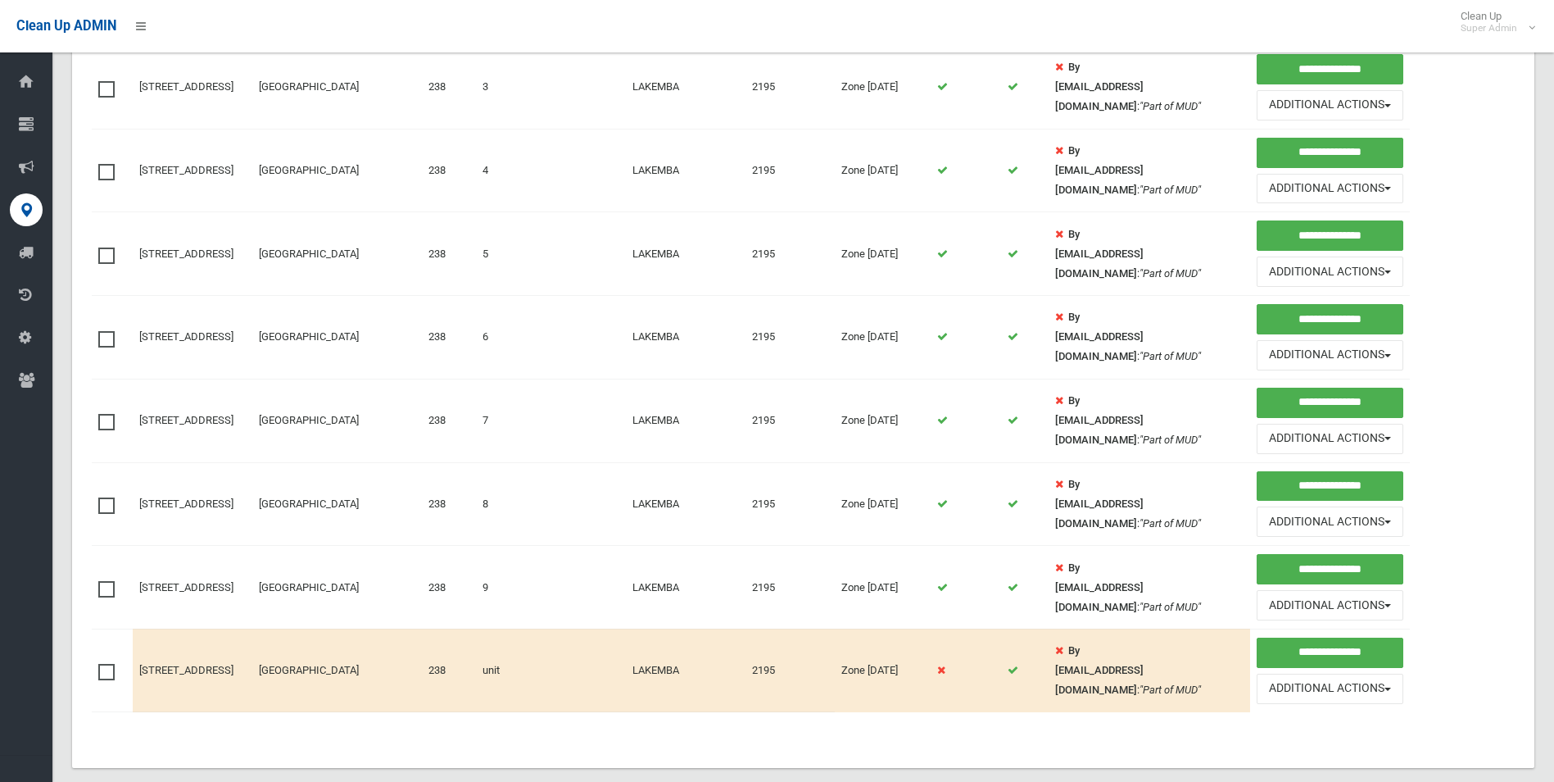
scroll to position [759, 0]
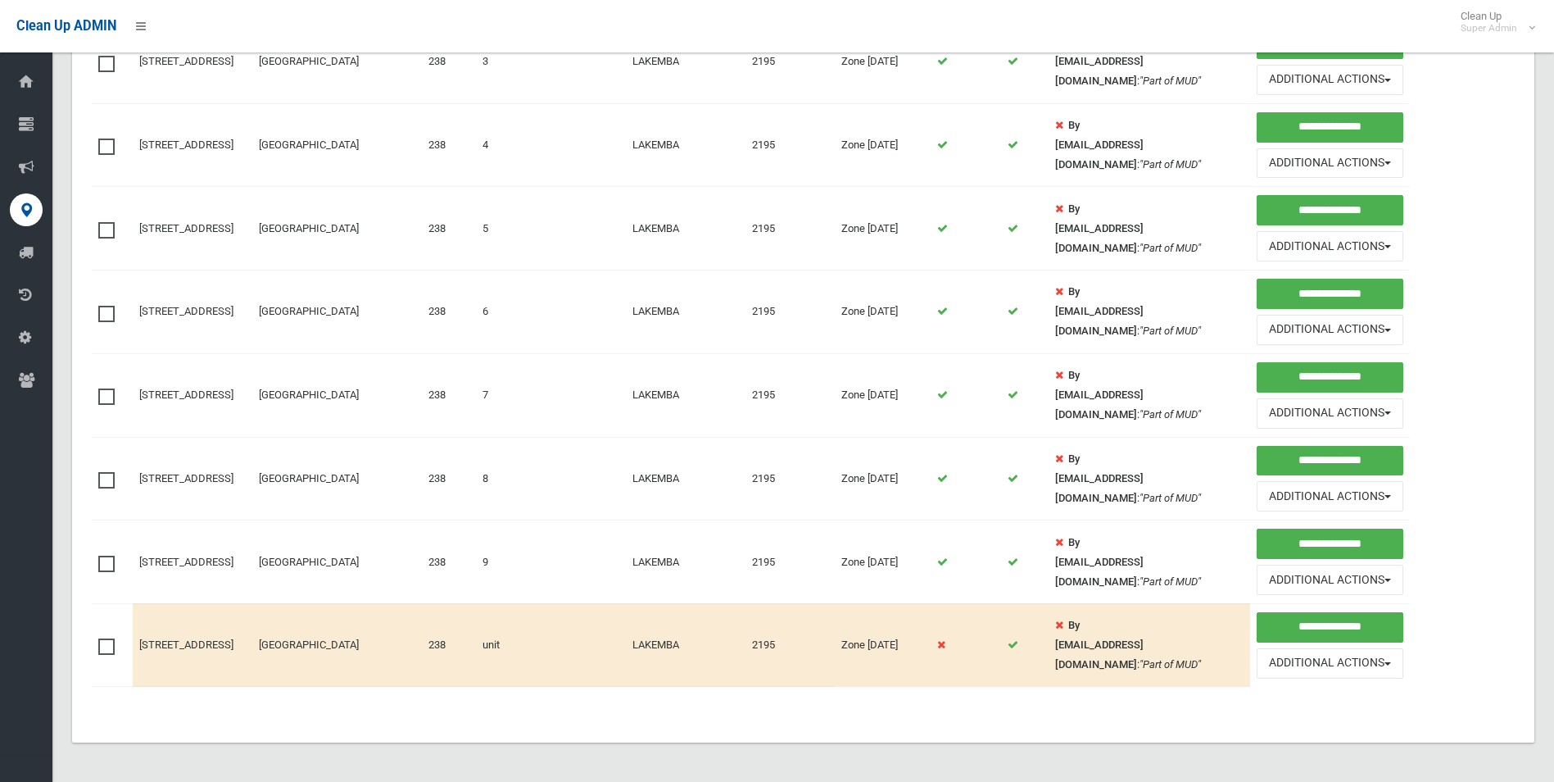
click at [102, 555] on span at bounding box center [110, 555] width 25 height 0
click at [104, 638] on span at bounding box center [110, 638] width 25 height 0
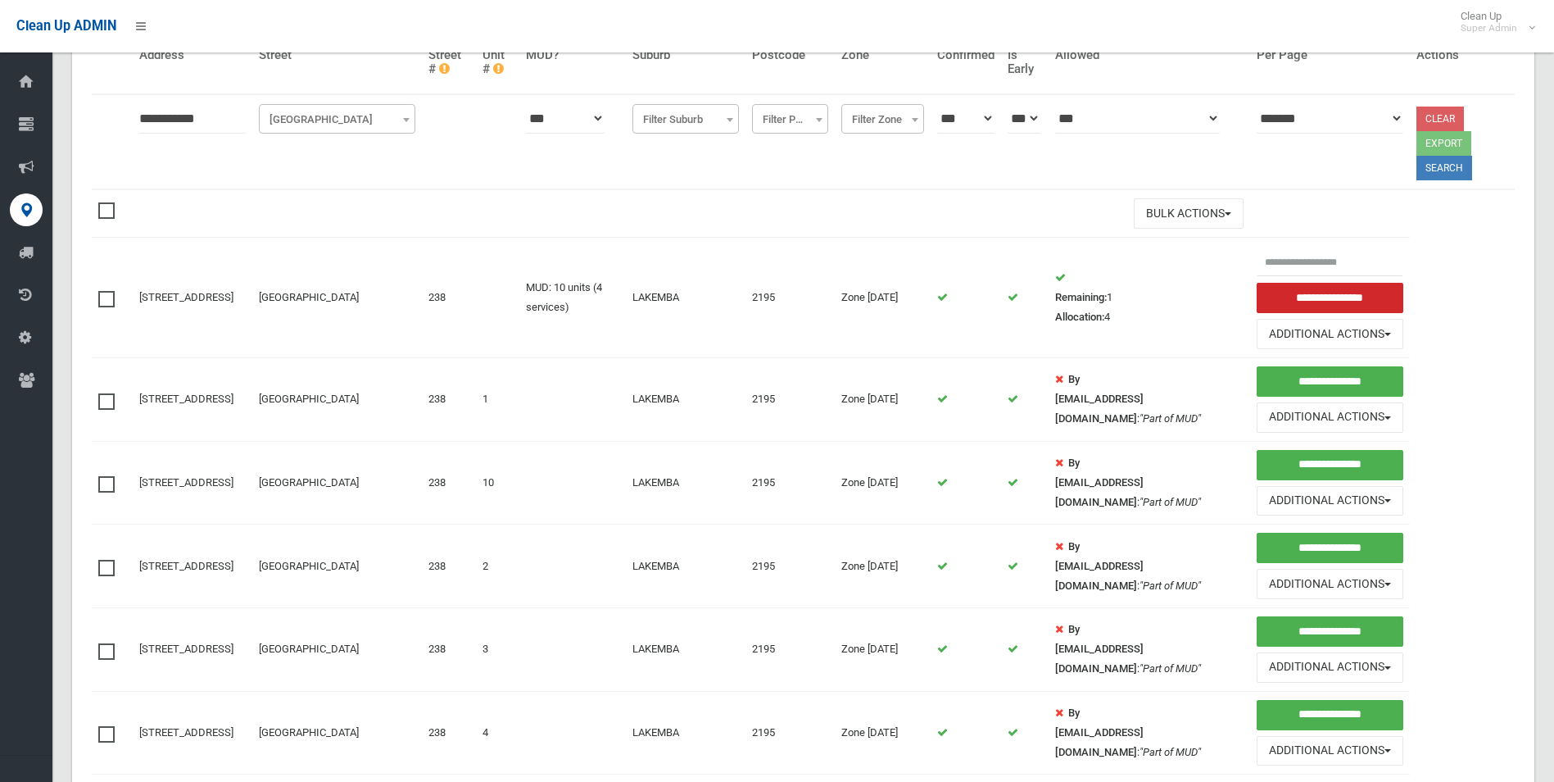
scroll to position [0, 0]
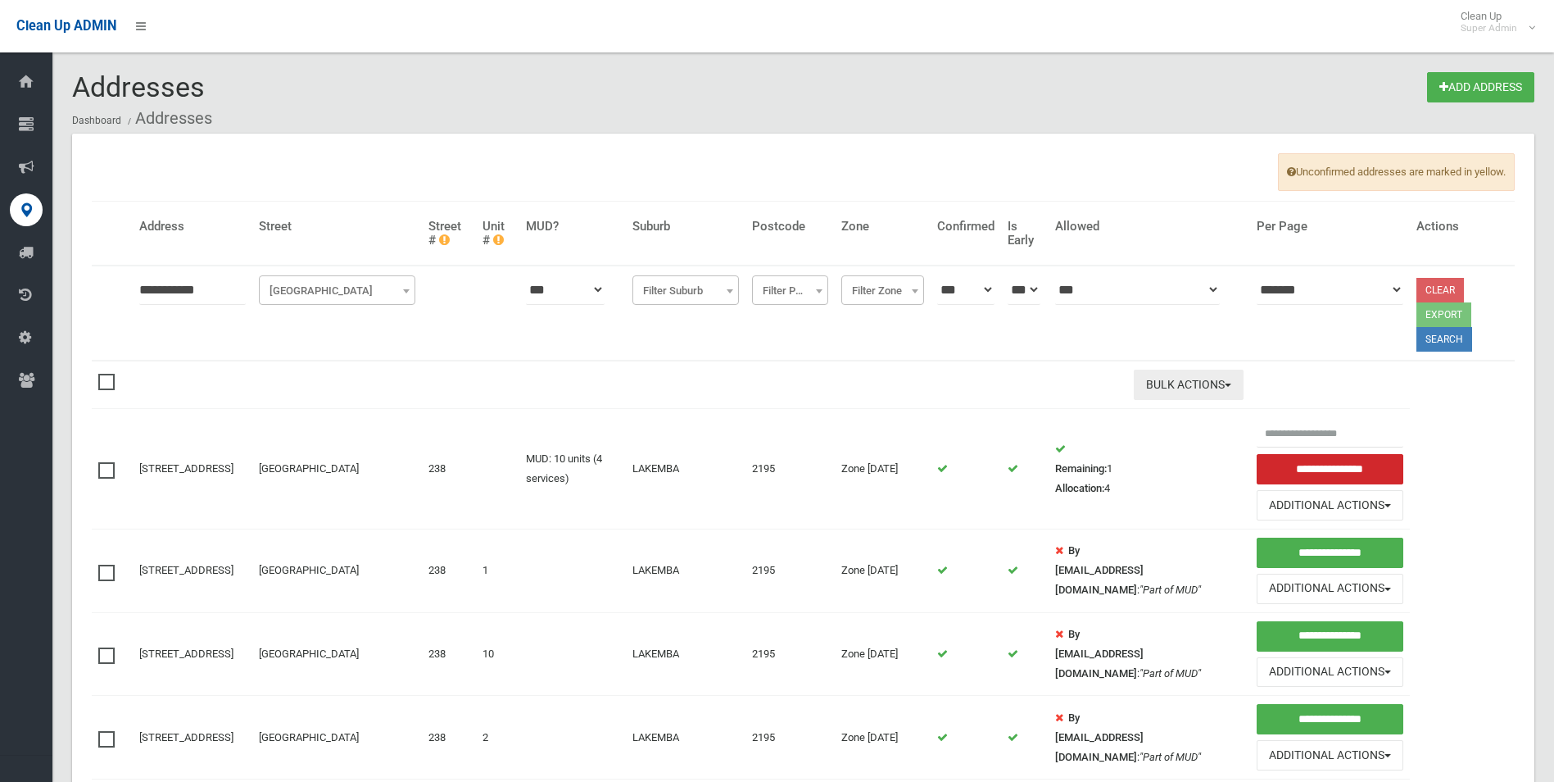
click at [1145, 387] on button "Bulk Actions" at bounding box center [1189, 384] width 110 height 30
click at [1137, 419] on link "Delete Selected" at bounding box center [1232, 419] width 195 height 28
